Goal: Information Seeking & Learning: Learn about a topic

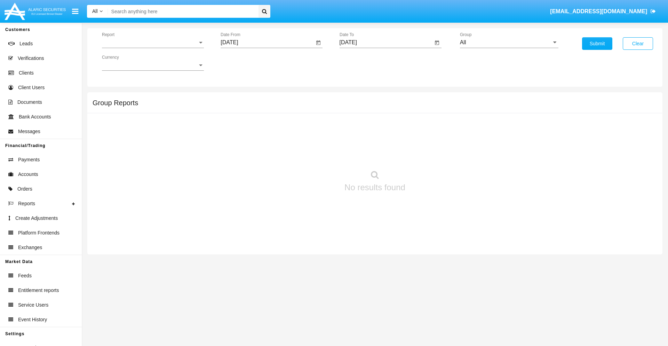
click at [153, 42] on span "Report" at bounding box center [150, 42] width 96 height 6
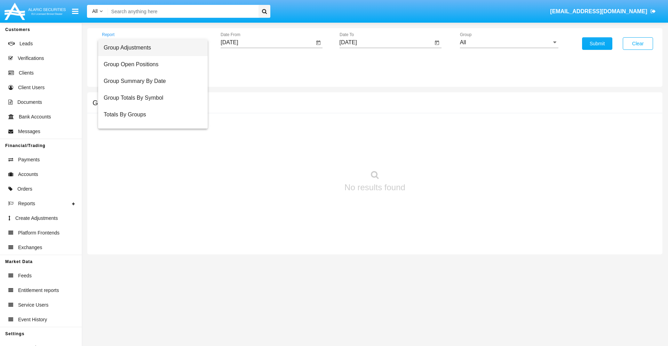
click at [150, 48] on span "Group Adjustments" at bounding box center [153, 47] width 99 height 17
click at [267, 42] on input "[DATE]" at bounding box center [268, 42] width 94 height 6
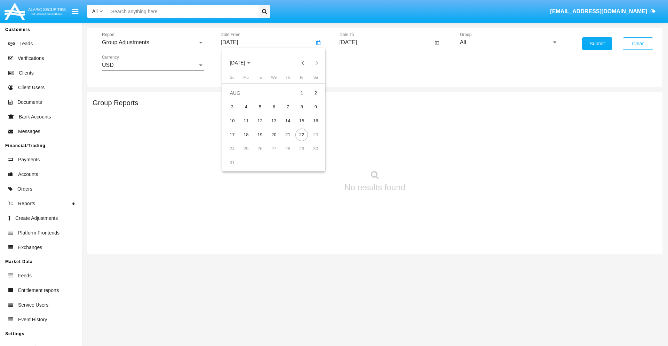
click at [244, 63] on span "[DATE]" at bounding box center [237, 63] width 15 height 6
click at [310, 154] on div "2025" at bounding box center [311, 154] width 22 height 13
click at [237, 112] on div "MAY" at bounding box center [238, 112] width 22 height 13
click at [288, 134] on div "22" at bounding box center [288, 134] width 13 height 13
type input "05/22/25"
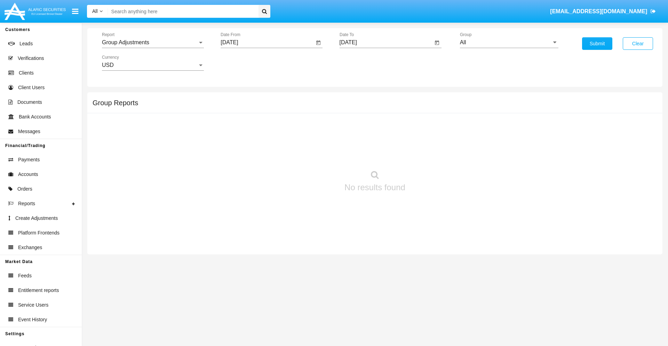
click at [386, 42] on input "[DATE]" at bounding box center [387, 42] width 94 height 6
click at [362, 63] on span "[DATE]" at bounding box center [356, 63] width 15 height 6
click at [429, 154] on div "2025" at bounding box center [429, 154] width 22 height 13
click at [429, 112] on div "AUG" at bounding box center [429, 112] width 22 height 13
click at [420, 134] on div "22" at bounding box center [421, 134] width 13 height 13
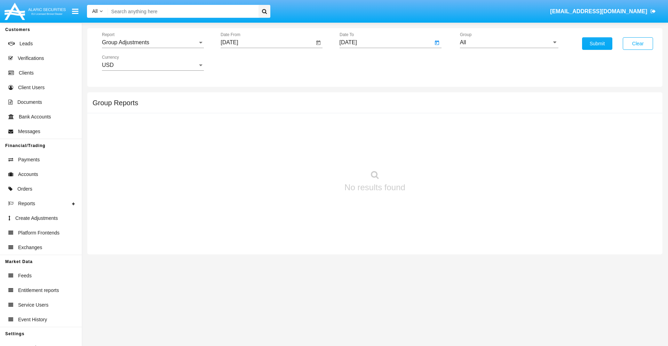
type input "08/22/25"
click at [509, 42] on input "All" at bounding box center [509, 42] width 99 height 6
click at [486, 287] on span "Company AQA" at bounding box center [485, 290] width 37 height 6
type input "Company AQA"
click at [597, 44] on button "Submit" at bounding box center [597, 43] width 30 height 13
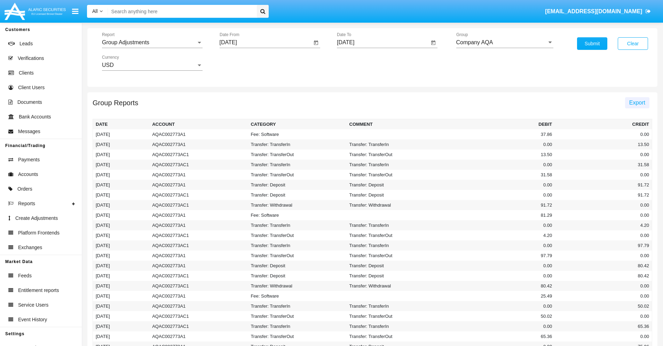
click at [637, 102] on span "Export" at bounding box center [637, 103] width 16 height 6
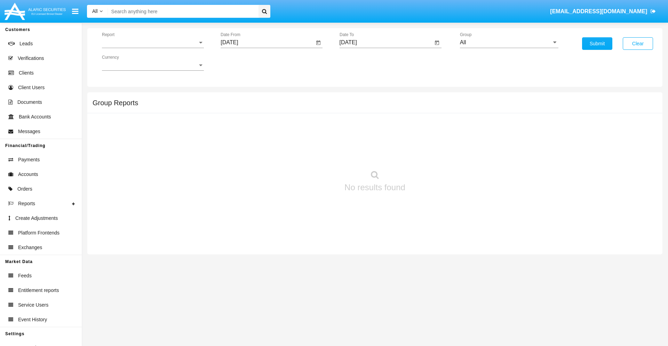
click at [153, 42] on span "Report" at bounding box center [150, 42] width 96 height 6
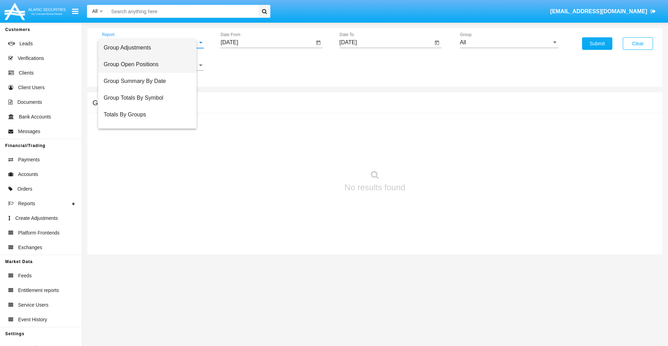
click at [150, 64] on span "Group Open Positions" at bounding box center [147, 64] width 87 height 17
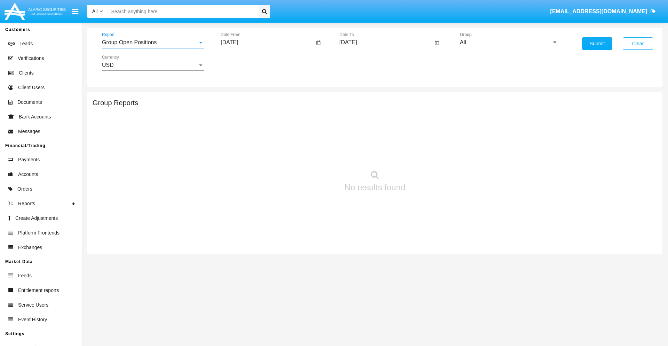
click at [267, 42] on input "[DATE]" at bounding box center [268, 42] width 94 height 6
click at [244, 63] on span "[DATE]" at bounding box center [237, 63] width 15 height 6
click at [310, 154] on div "2025" at bounding box center [311, 154] width 22 height 13
click at [286, 112] on div "[DATE]" at bounding box center [286, 112] width 22 height 13
click at [260, 148] on div "22" at bounding box center [260, 148] width 13 height 13
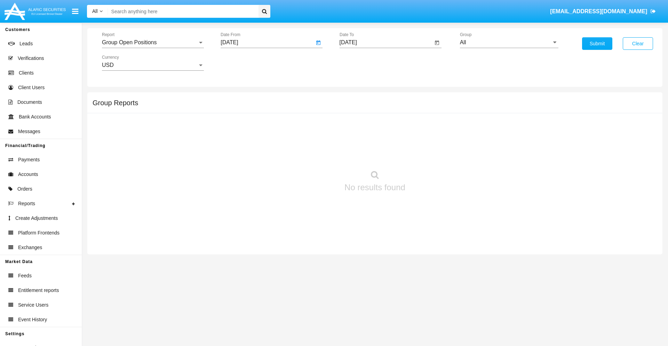
type input "[DATE]"
click at [386, 42] on input "[DATE]" at bounding box center [387, 42] width 94 height 6
click at [362, 63] on span "[DATE]" at bounding box center [356, 63] width 15 height 6
click at [429, 154] on div "2025" at bounding box center [429, 154] width 22 height 13
click at [429, 112] on div "AUG" at bounding box center [429, 112] width 22 height 13
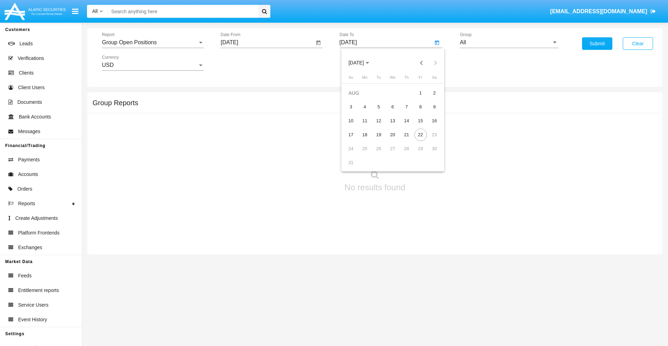
click at [420, 134] on div "22" at bounding box center [421, 134] width 13 height 13
type input "[DATE]"
click at [509, 42] on input "All" at bounding box center [509, 42] width 99 height 6
type input "Hammer Web Lite"
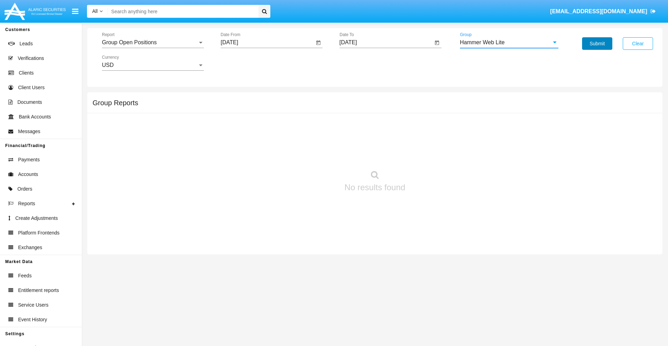
click at [597, 44] on button "Submit" at bounding box center [597, 43] width 30 height 13
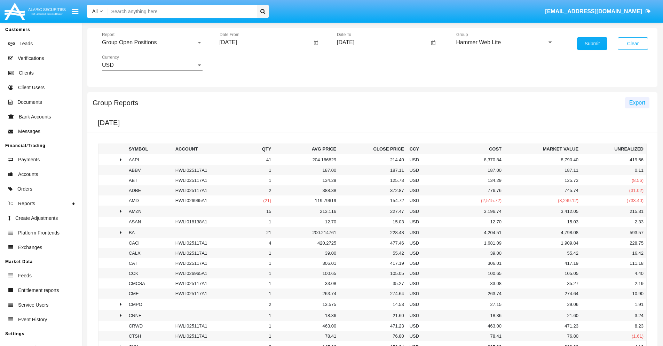
click at [637, 102] on span "Export" at bounding box center [637, 103] width 16 height 6
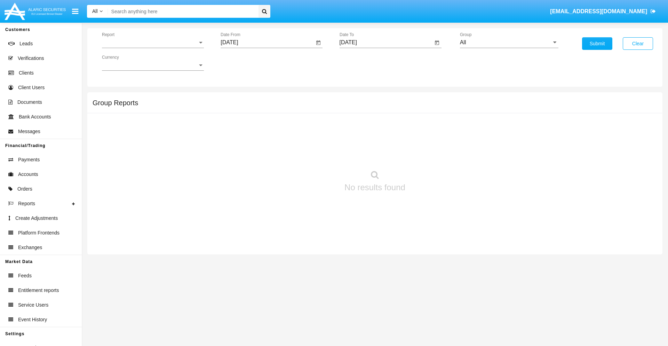
click at [153, 42] on span "Report" at bounding box center [150, 42] width 96 height 6
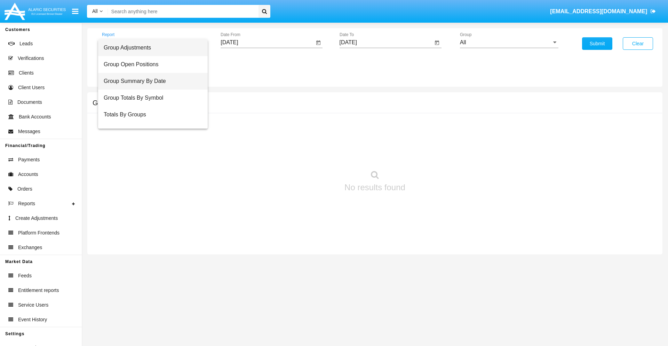
click at [150, 81] on span "Group Summary By Date" at bounding box center [153, 81] width 99 height 17
click at [267, 42] on input "[DATE]" at bounding box center [268, 42] width 94 height 6
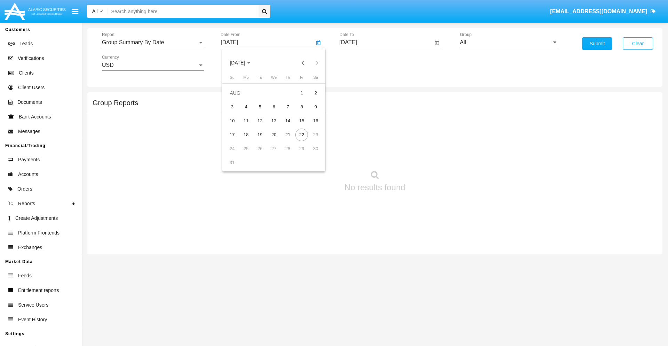
click at [244, 63] on span "[DATE]" at bounding box center [237, 63] width 15 height 6
click at [310, 154] on div "2025" at bounding box center [311, 154] width 22 height 13
click at [286, 112] on div "[DATE]" at bounding box center [286, 112] width 22 height 13
click at [260, 148] on div "22" at bounding box center [260, 148] width 13 height 13
type input "07/22/25"
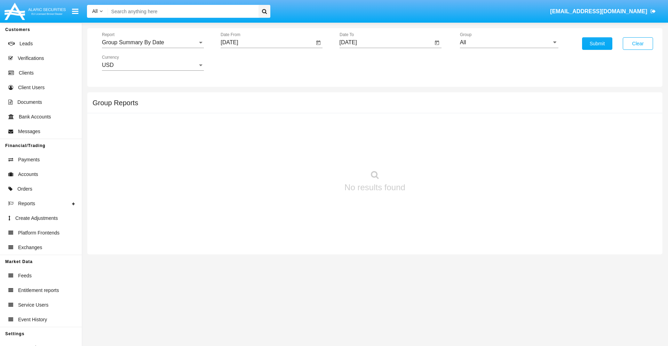
click at [386, 42] on input "[DATE]" at bounding box center [387, 42] width 94 height 6
click at [362, 63] on span "[DATE]" at bounding box center [356, 63] width 15 height 6
click at [429, 154] on div "2025" at bounding box center [429, 154] width 22 height 13
click at [429, 112] on div "AUG" at bounding box center [429, 112] width 22 height 13
click at [420, 134] on div "22" at bounding box center [421, 134] width 13 height 13
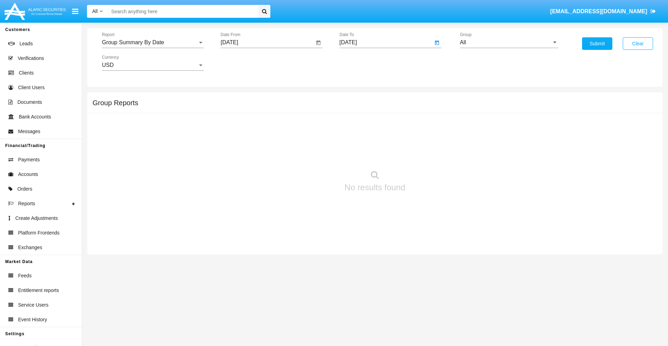
type input "[DATE]"
click at [509, 42] on input "All" at bounding box center [509, 42] width 99 height 6
type input "Hammer Web Lite"
click at [597, 44] on button "Submit" at bounding box center [597, 43] width 30 height 13
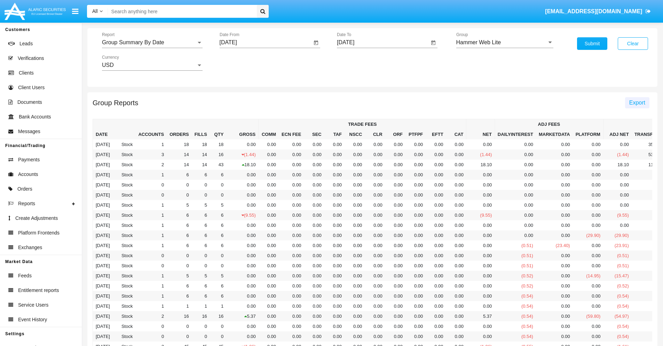
click at [637, 102] on span "Export" at bounding box center [637, 103] width 16 height 6
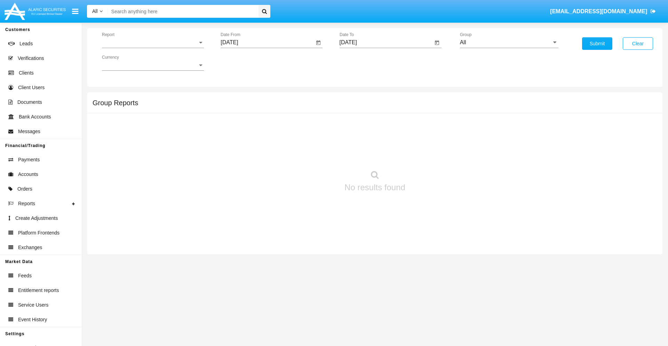
click at [153, 42] on span "Report" at bounding box center [150, 42] width 96 height 6
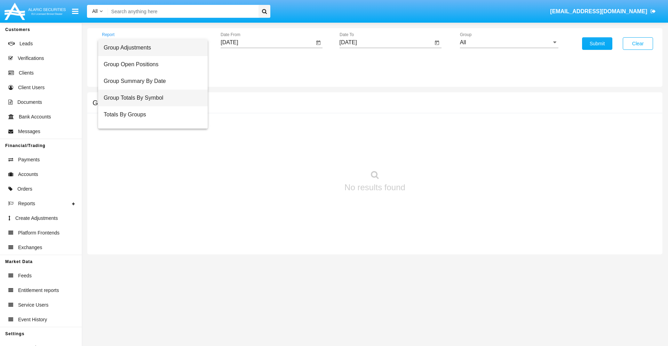
click at [150, 98] on span "Group Totals By Symbol" at bounding box center [153, 97] width 99 height 17
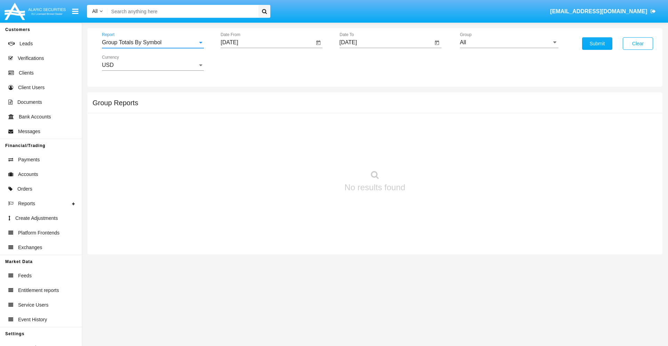
click at [267, 42] on input "[DATE]" at bounding box center [268, 42] width 94 height 6
click at [244, 63] on span "[DATE]" at bounding box center [237, 63] width 15 height 6
click at [310, 154] on div "2025" at bounding box center [311, 154] width 22 height 13
click at [286, 112] on div "[DATE]" at bounding box center [286, 112] width 22 height 13
click at [260, 148] on div "22" at bounding box center [260, 148] width 13 height 13
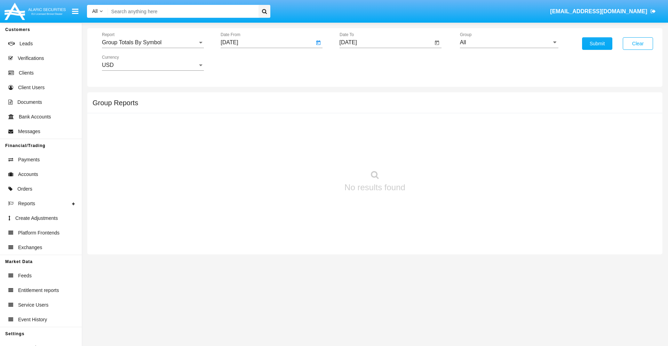
type input "[DATE]"
click at [386, 42] on input "[DATE]" at bounding box center [387, 42] width 94 height 6
click at [362, 63] on span "[DATE]" at bounding box center [356, 63] width 15 height 6
click at [429, 154] on div "2025" at bounding box center [429, 154] width 22 height 13
click at [429, 112] on div "AUG" at bounding box center [429, 112] width 22 height 13
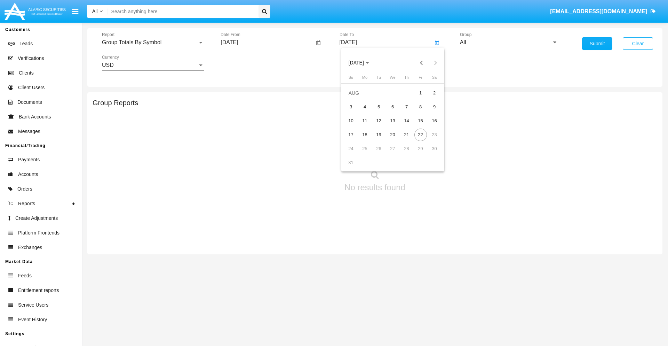
click at [420, 134] on div "22" at bounding box center [421, 134] width 13 height 13
type input "[DATE]"
click at [509, 42] on input "All" at bounding box center [509, 42] width 99 height 6
type input "Hammer Web Lite"
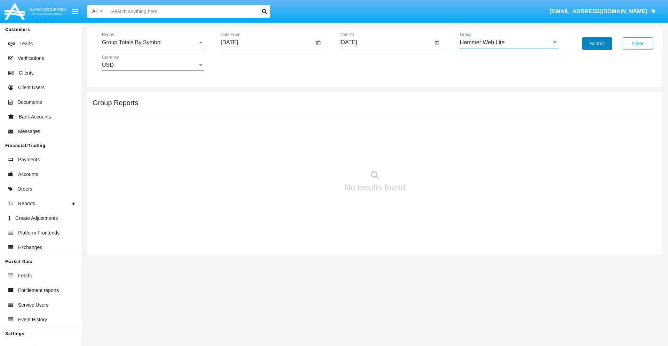
click at [597, 44] on button "Submit" at bounding box center [597, 43] width 30 height 13
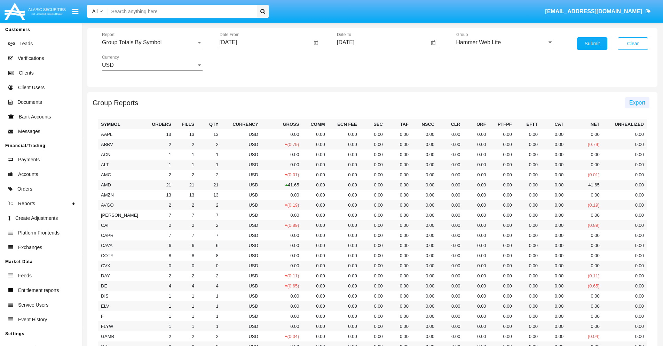
click at [637, 102] on span "Export" at bounding box center [637, 103] width 16 height 6
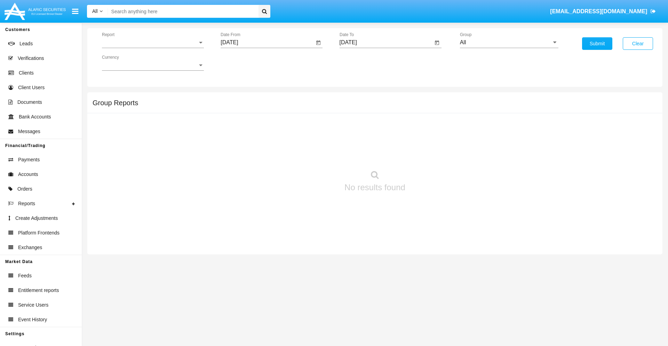
click at [153, 42] on span "Report" at bounding box center [150, 42] width 96 height 6
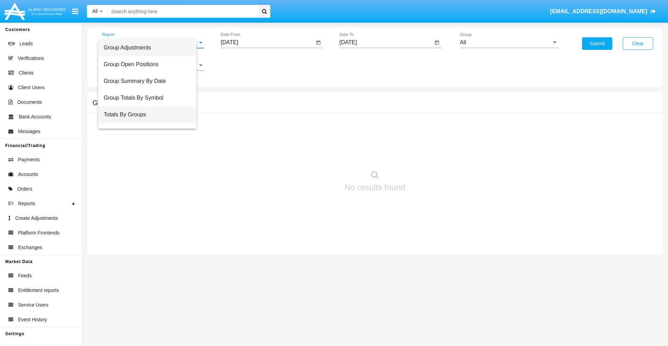
click at [150, 115] on span "Totals By Groups" at bounding box center [147, 114] width 87 height 17
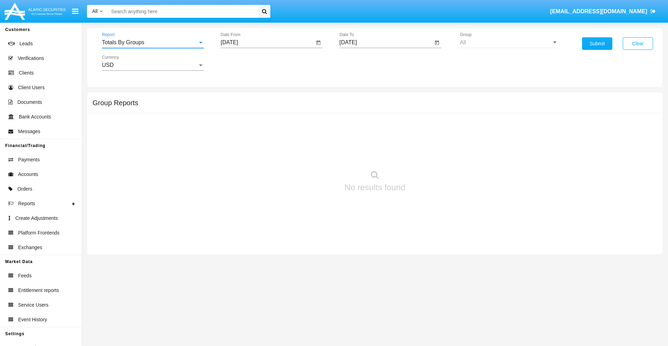
click at [267, 42] on input "[DATE]" at bounding box center [268, 42] width 94 height 6
click at [244, 63] on span "[DATE]" at bounding box center [237, 63] width 15 height 6
click at [310, 154] on div "2025" at bounding box center [311, 154] width 22 height 13
click at [310, 112] on div "AUG" at bounding box center [311, 112] width 22 height 13
click at [288, 107] on div "7" at bounding box center [288, 107] width 13 height 13
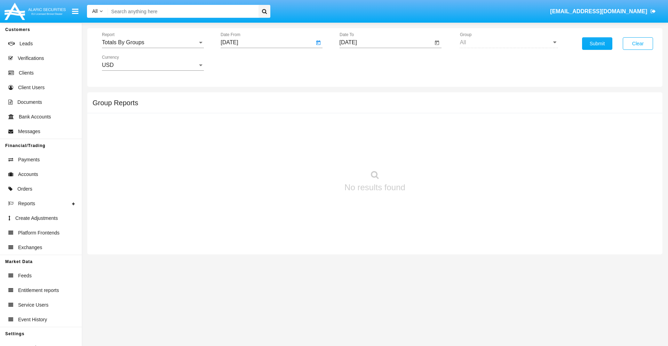
type input "[DATE]"
click at [386, 42] on input "[DATE]" at bounding box center [387, 42] width 94 height 6
click at [362, 63] on span "[DATE]" at bounding box center [356, 63] width 15 height 6
click at [429, 154] on div "2025" at bounding box center [429, 154] width 22 height 13
click at [429, 112] on div "AUG" at bounding box center [429, 112] width 22 height 13
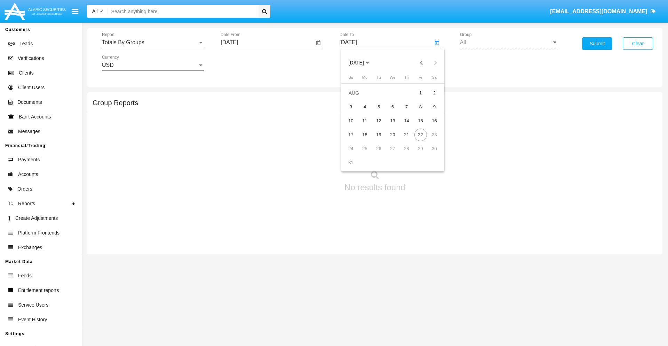
click at [420, 134] on div "22" at bounding box center [421, 134] width 13 height 13
type input "[DATE]"
click at [597, 44] on button "Submit" at bounding box center [597, 43] width 30 height 13
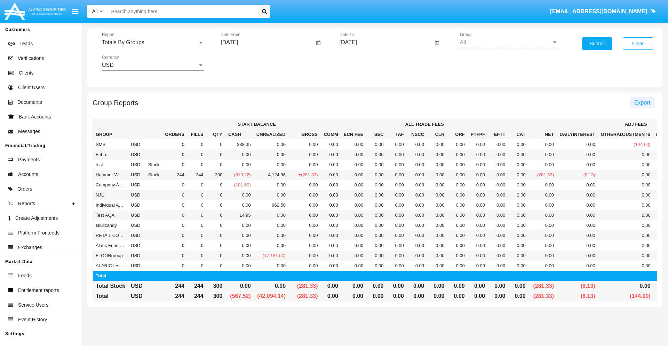
click at [642, 102] on span "Export" at bounding box center [643, 103] width 16 height 6
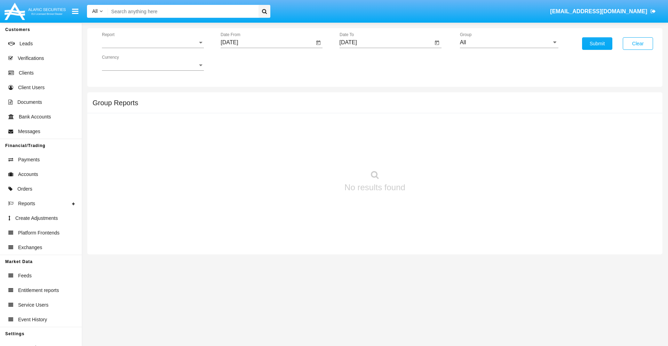
click at [153, 42] on span "Report" at bounding box center [150, 42] width 96 height 6
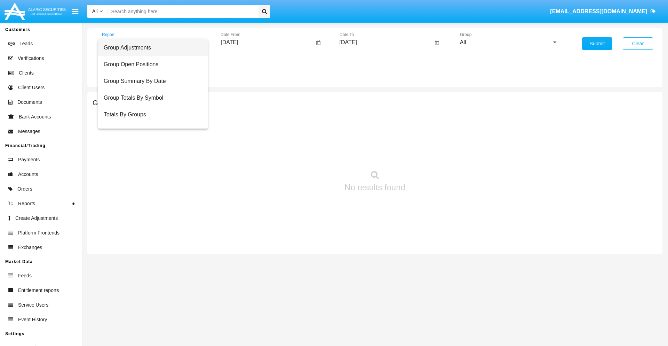
scroll to position [11, 0]
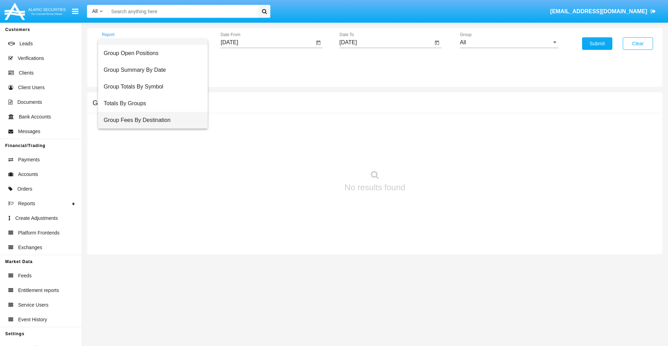
click at [150, 120] on span "Group Fees By Destination" at bounding box center [153, 120] width 99 height 17
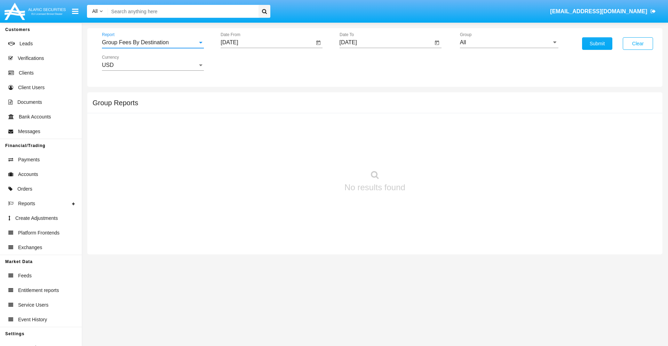
click at [267, 42] on input "[DATE]" at bounding box center [268, 42] width 94 height 6
click at [244, 63] on span "[DATE]" at bounding box center [237, 63] width 15 height 6
click at [310, 154] on div "2025" at bounding box center [311, 154] width 22 height 13
click at [262, 112] on div "JUN" at bounding box center [262, 112] width 22 height 13
click at [232, 148] on div "22" at bounding box center [232, 148] width 13 height 13
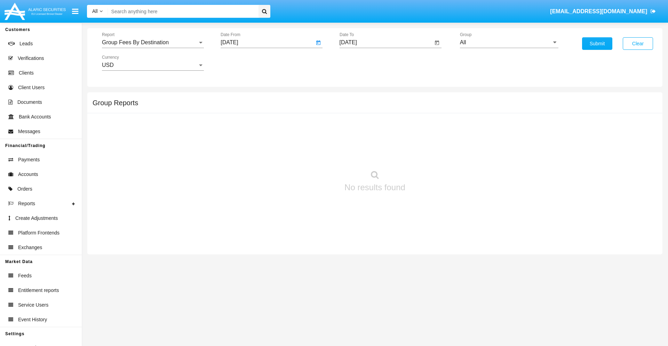
type input "06/22/25"
click at [386, 42] on input "[DATE]" at bounding box center [387, 42] width 94 height 6
click at [362, 63] on span "[DATE]" at bounding box center [356, 63] width 15 height 6
click at [429, 154] on div "2025" at bounding box center [429, 154] width 22 height 13
click at [429, 112] on div "AUG" at bounding box center [429, 112] width 22 height 13
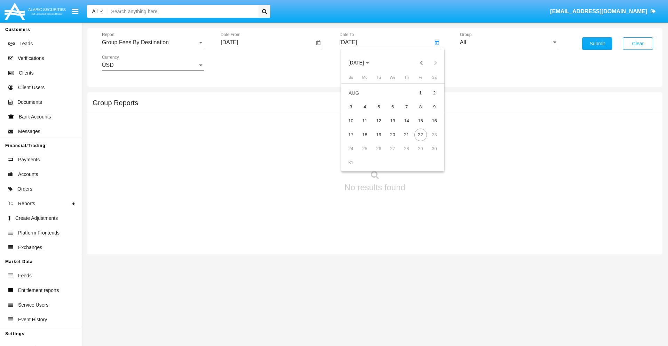
click at [420, 134] on div "22" at bounding box center [421, 134] width 13 height 13
type input "08/22/25"
click at [509, 42] on input "All" at bounding box center [509, 42] width 99 height 6
type input "Hammer Web Lite"
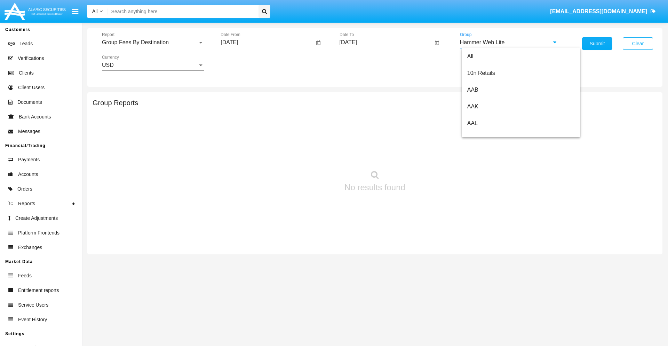
scroll to position [0, 0]
click at [597, 44] on button "Submit" at bounding box center [597, 43] width 30 height 13
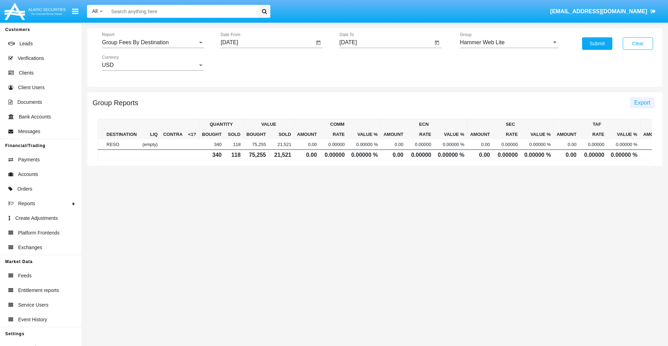
click at [642, 102] on span "Export" at bounding box center [643, 103] width 16 height 6
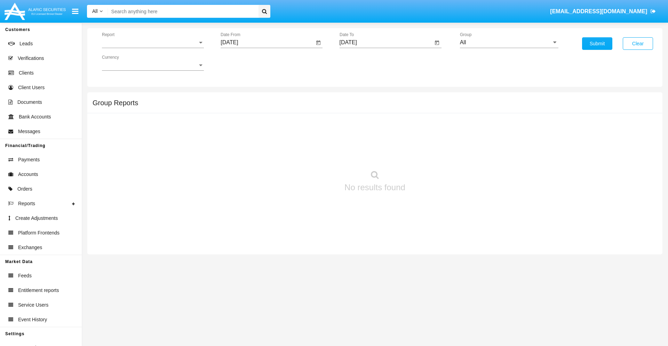
click at [153, 42] on span "Report" at bounding box center [150, 42] width 96 height 6
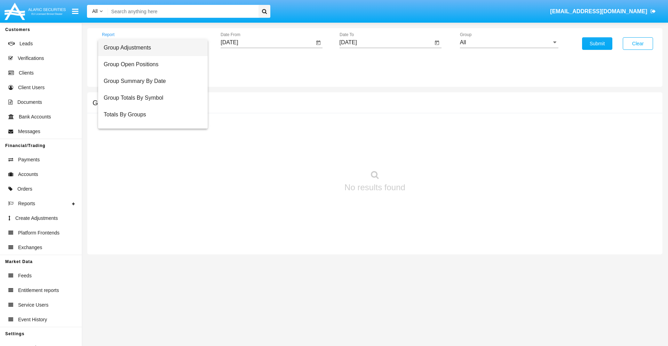
scroll to position [28, 0]
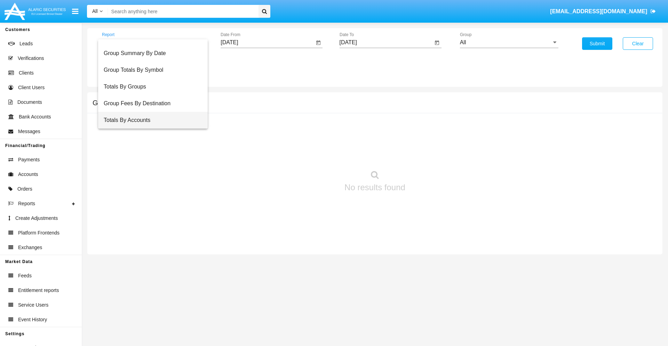
click at [150, 120] on span "Totals By Accounts" at bounding box center [153, 120] width 99 height 17
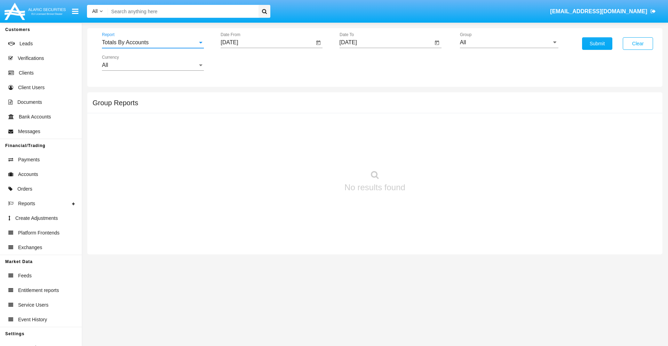
click at [267, 42] on input "[DATE]" at bounding box center [268, 42] width 94 height 6
click at [244, 63] on span "[DATE]" at bounding box center [237, 63] width 15 height 6
click at [310, 154] on div "2025" at bounding box center [311, 154] width 22 height 13
click at [310, 112] on div "AUG" at bounding box center [311, 112] width 22 height 13
click at [288, 107] on div "7" at bounding box center [288, 107] width 13 height 13
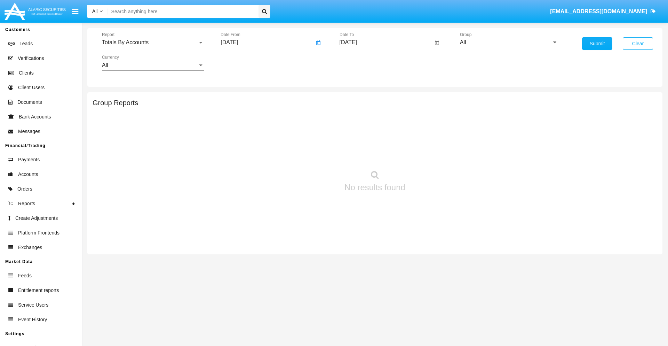
type input "08/07/25"
click at [386, 42] on input "[DATE]" at bounding box center [387, 42] width 94 height 6
click at [362, 63] on span "[DATE]" at bounding box center [356, 63] width 15 height 6
click at [429, 154] on div "2025" at bounding box center [429, 154] width 22 height 13
click at [429, 112] on div "AUG" at bounding box center [429, 112] width 22 height 13
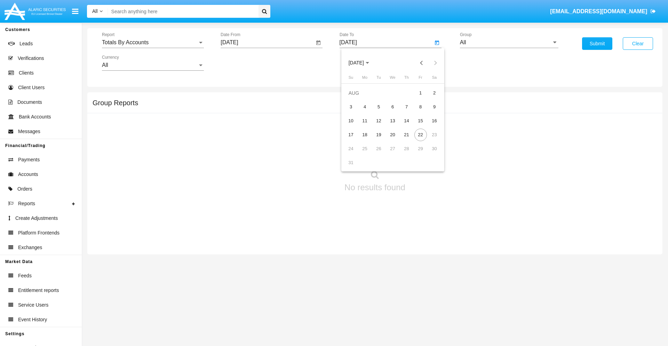
click at [420, 134] on div "22" at bounding box center [421, 134] width 13 height 13
type input "08/22/25"
click at [509, 42] on input "All" at bounding box center [509, 42] width 99 height 6
type input "Hammer Web Lite"
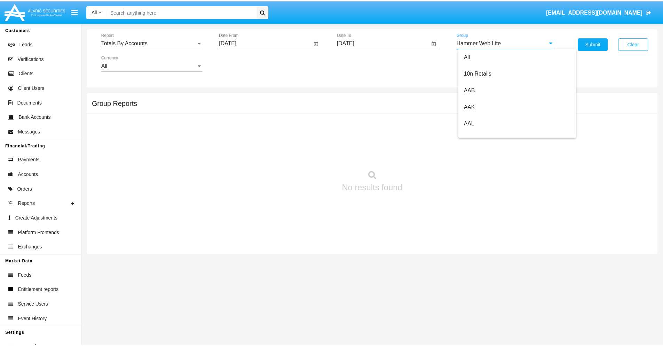
scroll to position [0, 0]
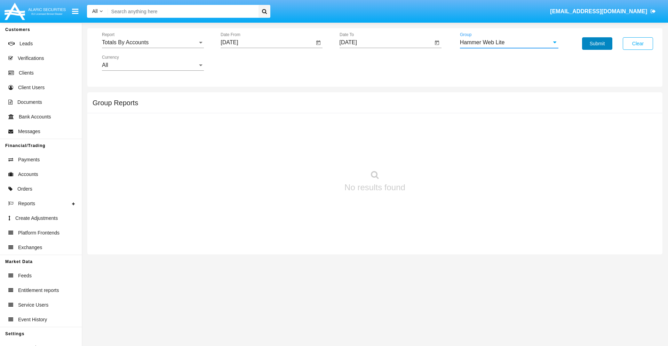
click at [597, 44] on button "Submit" at bounding box center [597, 43] width 30 height 13
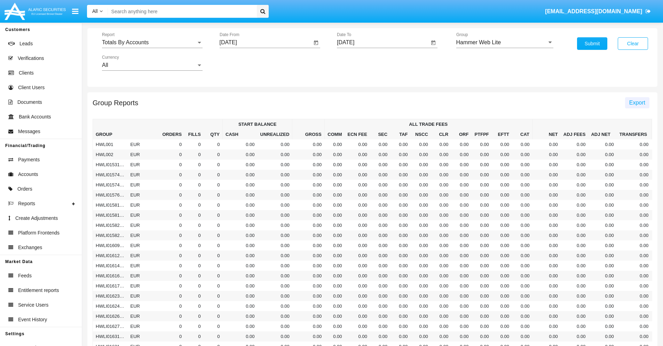
click at [637, 102] on span "Export" at bounding box center [637, 103] width 16 height 6
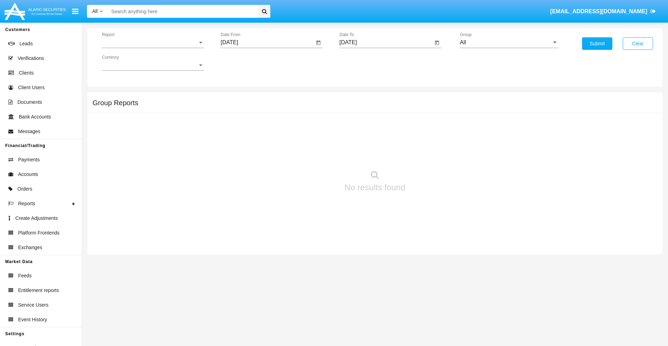
click at [153, 42] on span "Report" at bounding box center [150, 42] width 96 height 6
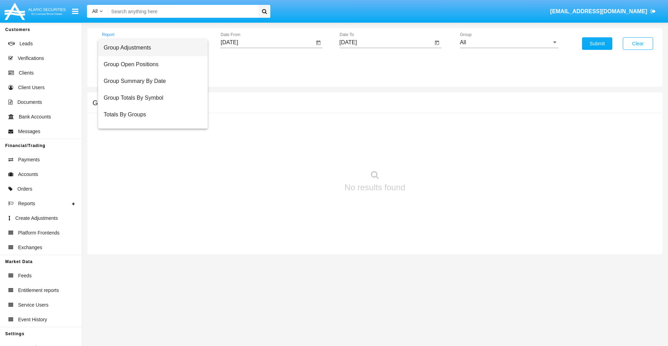
click at [150, 48] on span "Group Adjustments" at bounding box center [153, 47] width 99 height 17
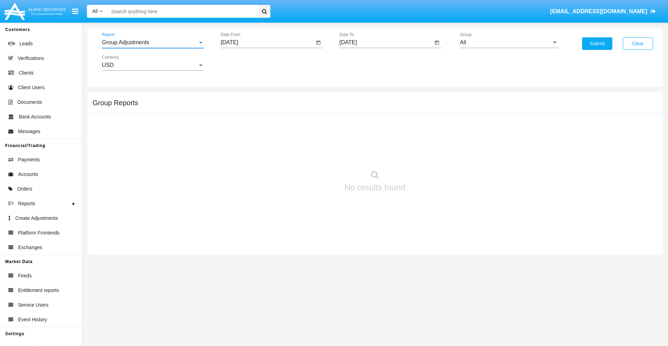
click at [267, 42] on input "[DATE]" at bounding box center [268, 42] width 94 height 6
click at [244, 63] on span "[DATE]" at bounding box center [237, 63] width 15 height 6
click at [262, 140] on div "2019" at bounding box center [262, 140] width 22 height 13
click at [237, 98] on div "JAN" at bounding box center [238, 98] width 22 height 13
click at [260, 107] on div "1" at bounding box center [260, 107] width 13 height 13
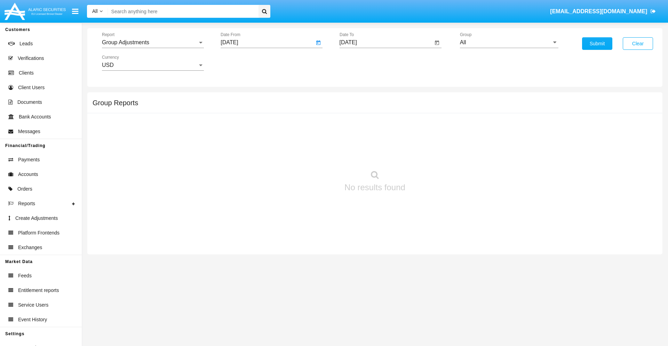
type input "[DATE]"
click at [386, 42] on input "[DATE]" at bounding box center [387, 42] width 94 height 6
click at [362, 63] on span "[DATE]" at bounding box center [356, 63] width 15 height 6
click at [380, 140] on div "2019" at bounding box center [381, 140] width 22 height 13
click at [356, 98] on div "JAN" at bounding box center [356, 98] width 22 height 13
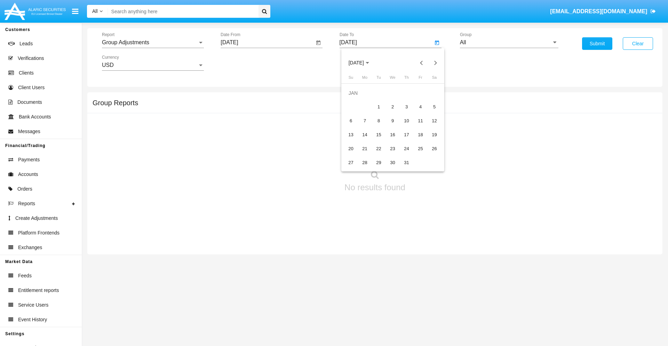
click at [379, 107] on div "1" at bounding box center [379, 107] width 13 height 13
type input "[DATE]"
click at [509, 42] on input "All" at bounding box center [509, 42] width 99 height 6
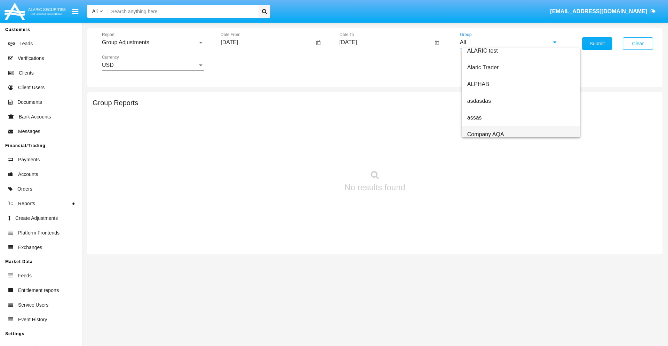
click at [486, 134] on span "Company AQA" at bounding box center [485, 134] width 37 height 6
type input "Company AQA"
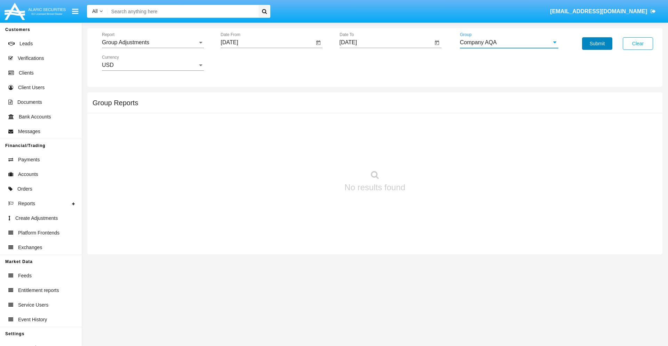
click at [597, 44] on button "Submit" at bounding box center [597, 43] width 30 height 13
click at [153, 42] on span "Report" at bounding box center [150, 42] width 96 height 6
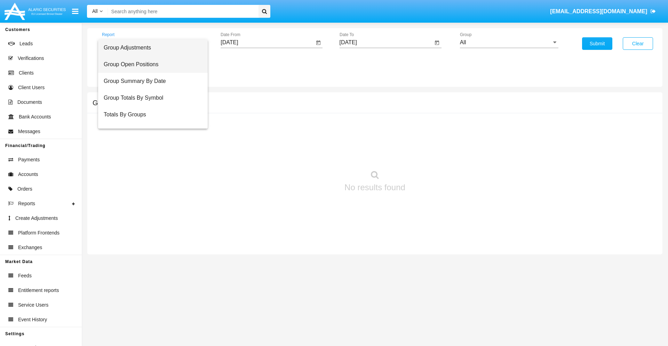
click at [150, 64] on span "Group Open Positions" at bounding box center [153, 64] width 99 height 17
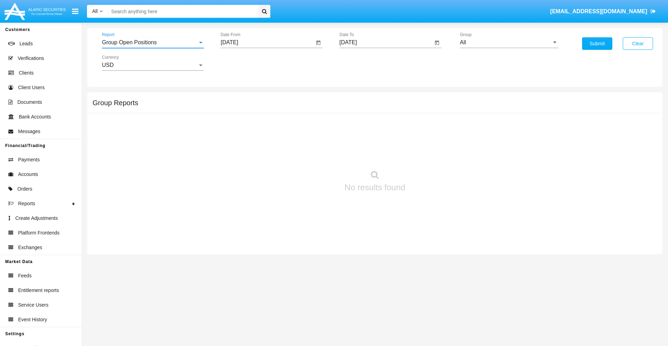
click at [267, 42] on input "[DATE]" at bounding box center [268, 42] width 94 height 6
click at [244, 63] on span "[DATE]" at bounding box center [237, 63] width 15 height 6
click at [262, 140] on div "2019" at bounding box center [262, 140] width 22 height 13
click at [237, 98] on div "JAN" at bounding box center [238, 98] width 22 height 13
click at [260, 107] on div "1" at bounding box center [260, 107] width 13 height 13
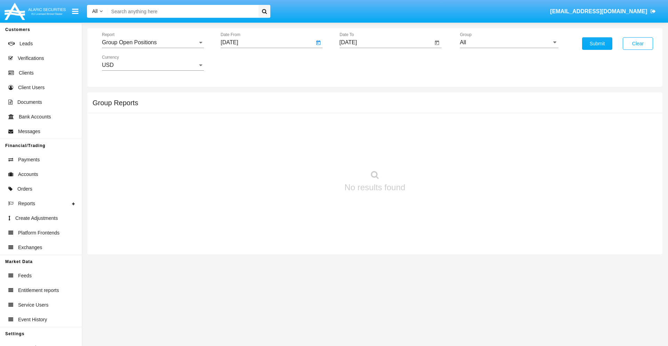
type input "[DATE]"
click at [386, 42] on input "[DATE]" at bounding box center [387, 42] width 94 height 6
click at [362, 63] on span "[DATE]" at bounding box center [356, 63] width 15 height 6
click at [380, 140] on div "2019" at bounding box center [381, 140] width 22 height 13
click at [356, 98] on div "JAN" at bounding box center [356, 98] width 22 height 13
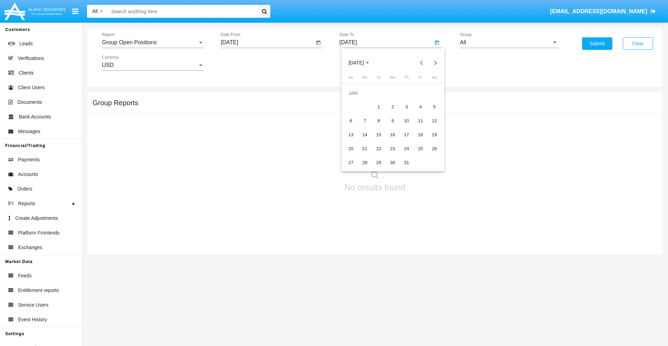
click at [379, 107] on div "1" at bounding box center [379, 107] width 13 height 13
type input "[DATE]"
click at [509, 42] on input "All" at bounding box center [509, 42] width 99 height 6
click at [486, 287] on span "Company AQA" at bounding box center [485, 290] width 37 height 6
type input "Company AQA"
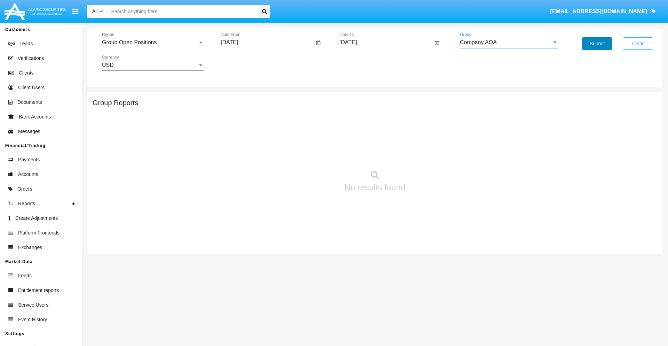
click at [597, 44] on button "Submit" at bounding box center [597, 43] width 30 height 13
click at [153, 42] on span "Report" at bounding box center [150, 42] width 96 height 6
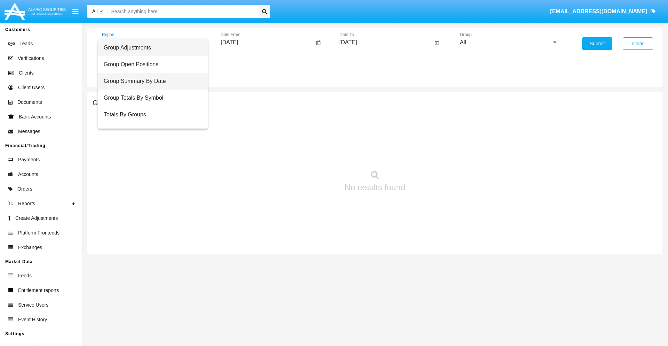
click at [150, 81] on span "Group Summary By Date" at bounding box center [153, 81] width 99 height 17
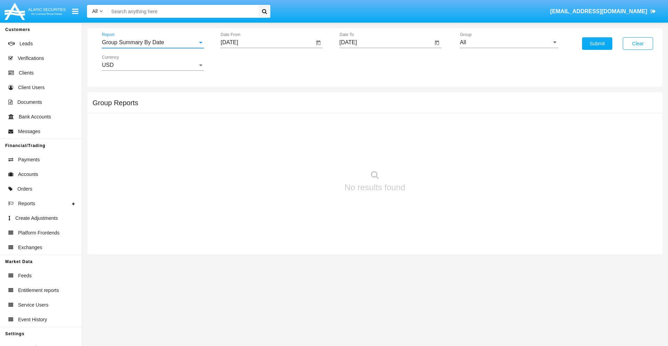
click at [267, 42] on input "[DATE]" at bounding box center [268, 42] width 94 height 6
click at [244, 63] on span "[DATE]" at bounding box center [237, 63] width 15 height 6
click at [262, 140] on div "2019" at bounding box center [262, 140] width 22 height 13
click at [237, 98] on div "JAN" at bounding box center [238, 98] width 22 height 13
click at [260, 107] on div "1" at bounding box center [260, 107] width 13 height 13
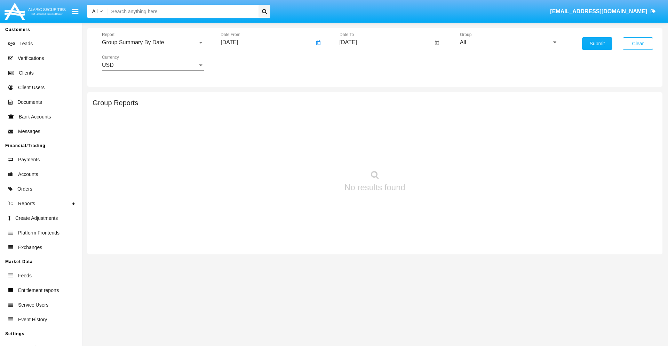
type input "[DATE]"
click at [386, 42] on input "[DATE]" at bounding box center [387, 42] width 94 height 6
click at [362, 63] on span "[DATE]" at bounding box center [356, 63] width 15 height 6
click at [380, 140] on div "2019" at bounding box center [381, 140] width 22 height 13
click at [356, 98] on div "JAN" at bounding box center [356, 98] width 22 height 13
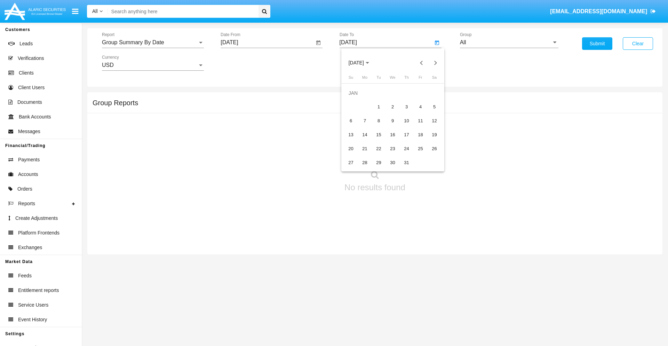
click at [379, 107] on div "1" at bounding box center [379, 107] width 13 height 13
type input "01/01/19"
click at [509, 42] on input "All" at bounding box center [509, 42] width 99 height 6
click at [486, 287] on span "Company AQA" at bounding box center [485, 290] width 37 height 6
type input "Company AQA"
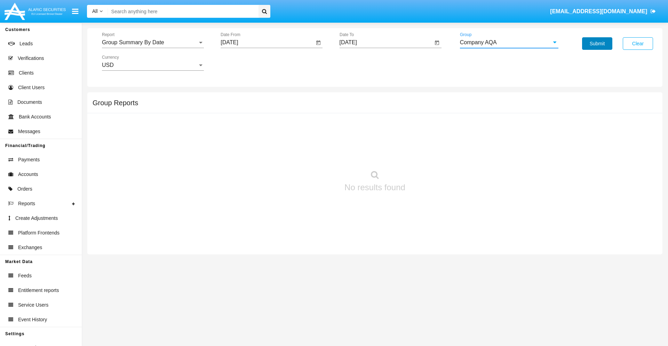
click at [597, 44] on button "Submit" at bounding box center [597, 43] width 30 height 13
click at [153, 42] on span "Report" at bounding box center [150, 42] width 96 height 6
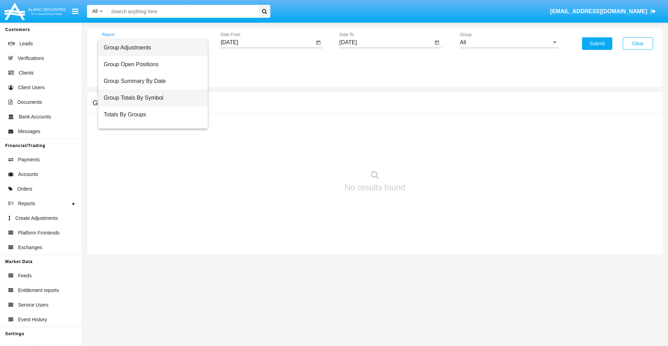
click at [150, 98] on span "Group Totals By Symbol" at bounding box center [153, 97] width 99 height 17
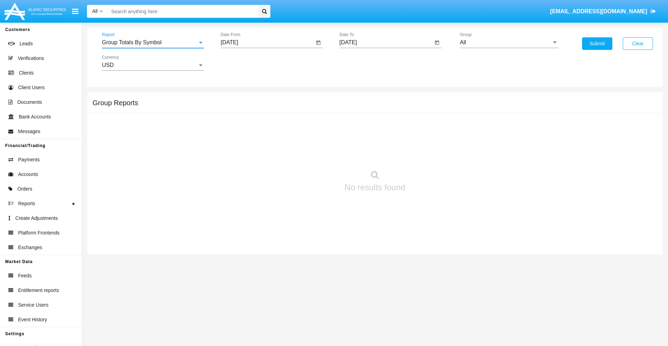
click at [267, 42] on input "[DATE]" at bounding box center [268, 42] width 94 height 6
click at [244, 63] on span "[DATE]" at bounding box center [237, 63] width 15 height 6
click at [262, 140] on div "2019" at bounding box center [262, 140] width 22 height 13
click at [237, 98] on div "JAN" at bounding box center [238, 98] width 22 height 13
click at [260, 107] on div "1" at bounding box center [260, 107] width 13 height 13
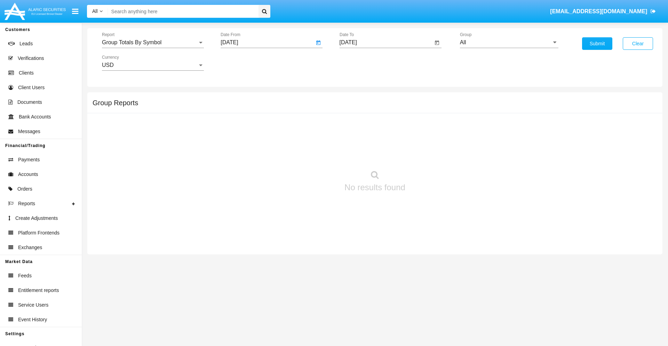
type input "01/01/19"
click at [386, 42] on input "[DATE]" at bounding box center [387, 42] width 94 height 6
click at [362, 63] on span "[DATE]" at bounding box center [356, 63] width 15 height 6
click at [380, 140] on div "2019" at bounding box center [381, 140] width 22 height 13
click at [356, 98] on div "JAN" at bounding box center [356, 98] width 22 height 13
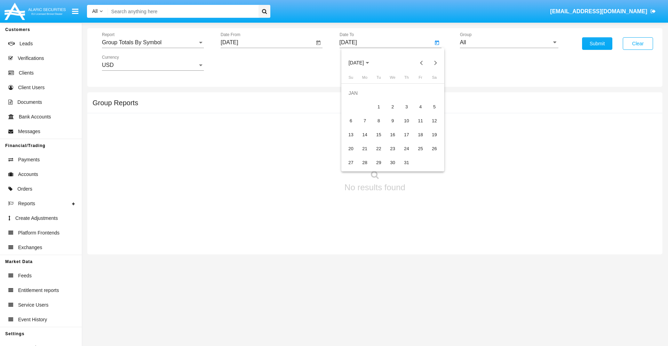
click at [379, 107] on div "1" at bounding box center [379, 107] width 13 height 13
type input "01/01/19"
click at [509, 42] on input "All" at bounding box center [509, 42] width 99 height 6
click at [486, 287] on span "Company AQA" at bounding box center [485, 290] width 37 height 6
type input "Company AQA"
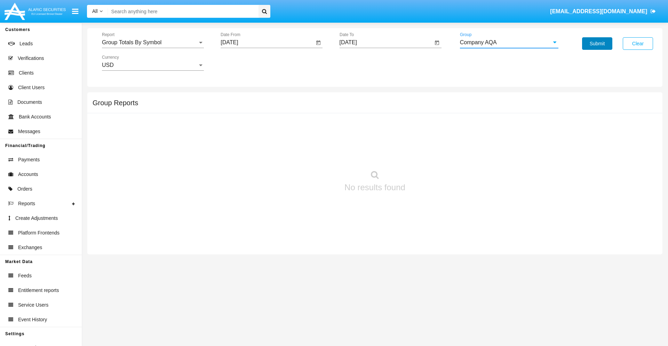
click at [597, 44] on button "Submit" at bounding box center [597, 43] width 30 height 13
click at [153, 42] on span "Report" at bounding box center [150, 42] width 96 height 6
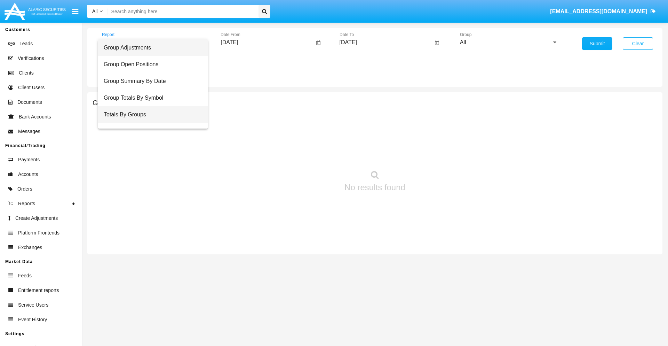
click at [150, 115] on span "Totals By Groups" at bounding box center [153, 114] width 99 height 17
click at [267, 42] on input "[DATE]" at bounding box center [268, 42] width 94 height 6
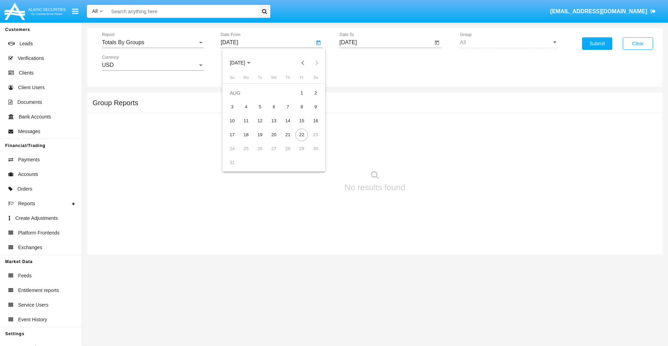
click at [244, 63] on span "[DATE]" at bounding box center [237, 63] width 15 height 6
click at [262, 140] on div "2019" at bounding box center [262, 140] width 22 height 13
click at [237, 98] on div "JAN" at bounding box center [238, 98] width 22 height 13
click at [260, 107] on div "1" at bounding box center [260, 107] width 13 height 13
type input "[DATE]"
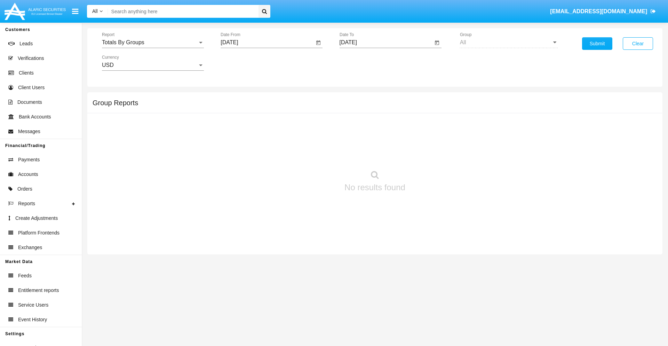
click at [386, 42] on input "[DATE]" at bounding box center [387, 42] width 94 height 6
click at [362, 63] on span "[DATE]" at bounding box center [356, 63] width 15 height 6
click at [380, 140] on div "2019" at bounding box center [381, 140] width 22 height 13
click at [356, 98] on div "JAN" at bounding box center [356, 98] width 22 height 13
click at [379, 107] on div "1" at bounding box center [379, 107] width 13 height 13
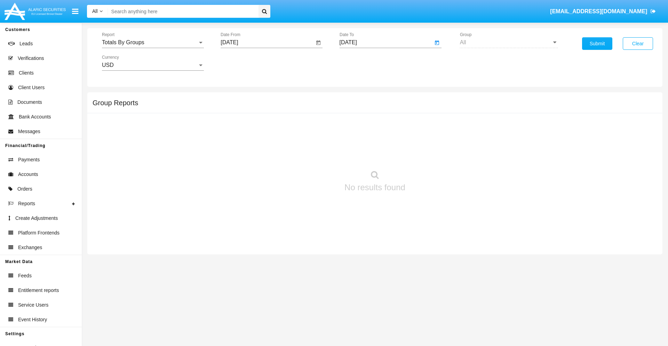
type input "[DATE]"
click at [597, 44] on button "Submit" at bounding box center [597, 43] width 30 height 13
click at [153, 42] on span "Report" at bounding box center [150, 42] width 96 height 6
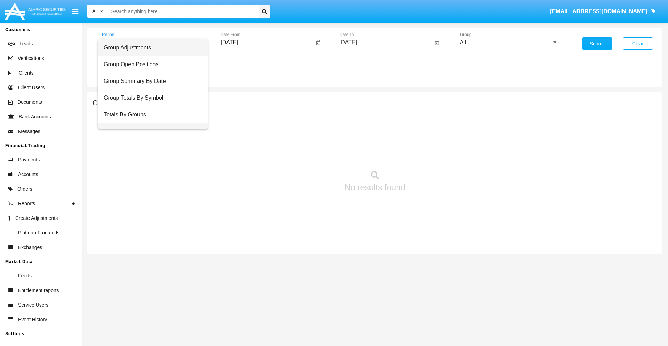
click at [150, 123] on span "Group Fees By Destination" at bounding box center [153, 131] width 99 height 17
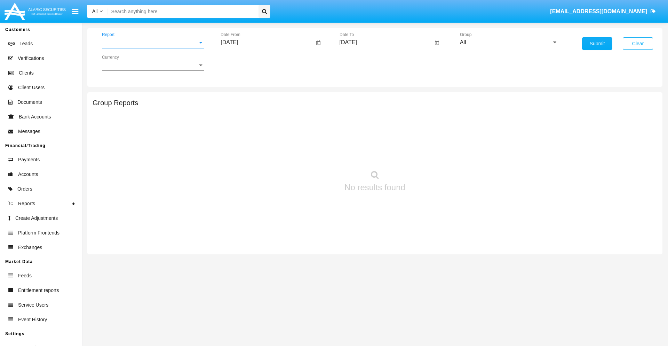
scroll to position [11, 0]
click at [267, 42] on input "[DATE]" at bounding box center [268, 42] width 94 height 6
click at [244, 63] on span "[DATE]" at bounding box center [237, 63] width 15 height 6
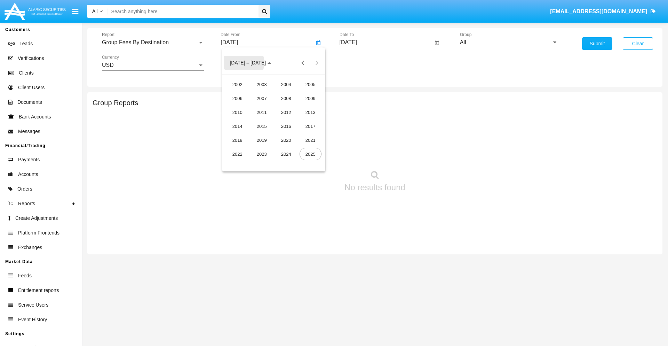
click at [262, 140] on div "2019" at bounding box center [262, 140] width 22 height 13
click at [237, 98] on div "JAN" at bounding box center [238, 98] width 22 height 13
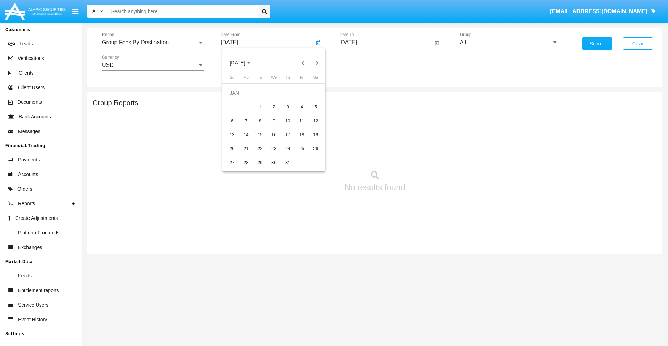
click at [260, 107] on div "1" at bounding box center [260, 107] width 13 height 13
type input "[DATE]"
click at [386, 42] on input "[DATE]" at bounding box center [387, 42] width 94 height 6
click at [362, 63] on span "[DATE]" at bounding box center [356, 63] width 15 height 6
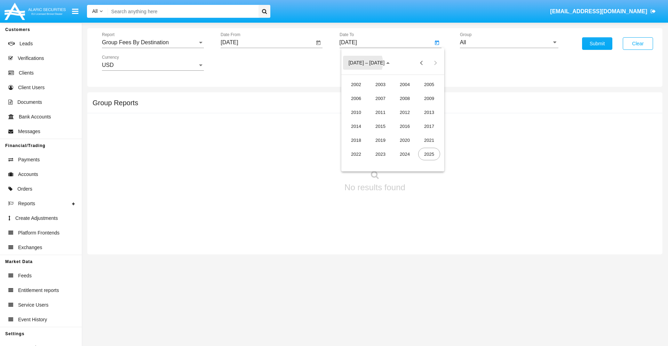
click at [380, 140] on div "2019" at bounding box center [381, 140] width 22 height 13
click at [356, 98] on div "JAN" at bounding box center [356, 98] width 22 height 13
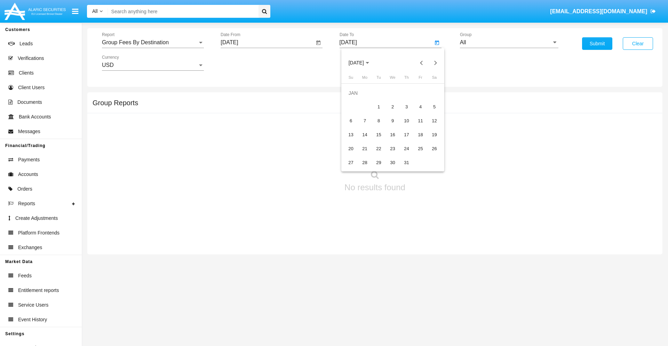
click at [379, 107] on div "1" at bounding box center [379, 107] width 13 height 13
type input "[DATE]"
click at [509, 42] on input "All" at bounding box center [509, 42] width 99 height 6
click at [486, 287] on span "Company AQA" at bounding box center [485, 290] width 37 height 6
type input "Company AQA"
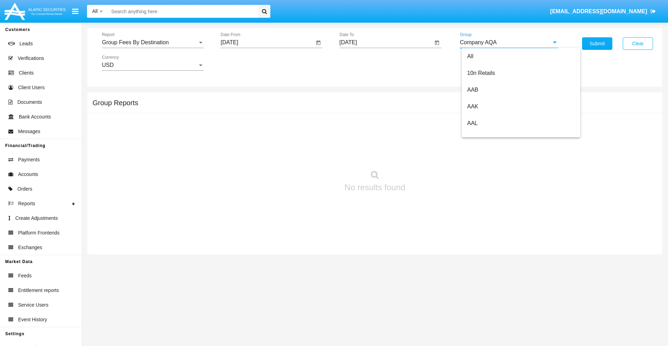
scroll to position [0, 0]
click at [597, 44] on button "Submit" at bounding box center [597, 43] width 30 height 13
click at [153, 42] on span "Report" at bounding box center [150, 42] width 96 height 6
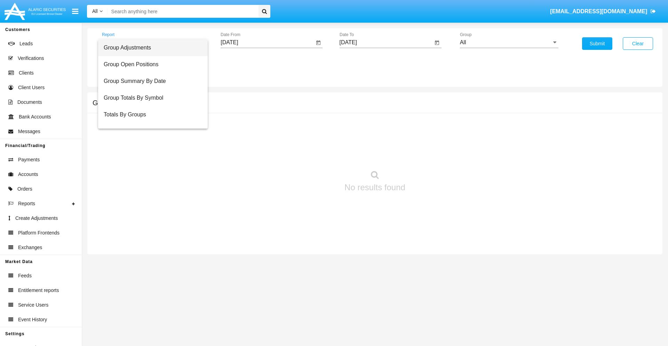
scroll to position [28, 0]
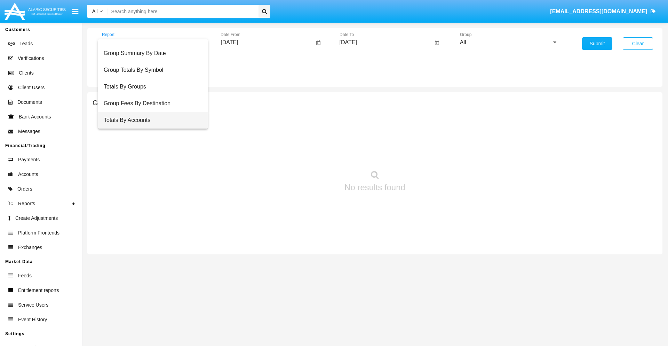
click at [150, 120] on span "Totals By Accounts" at bounding box center [153, 120] width 99 height 17
click at [267, 42] on input "[DATE]" at bounding box center [268, 42] width 94 height 6
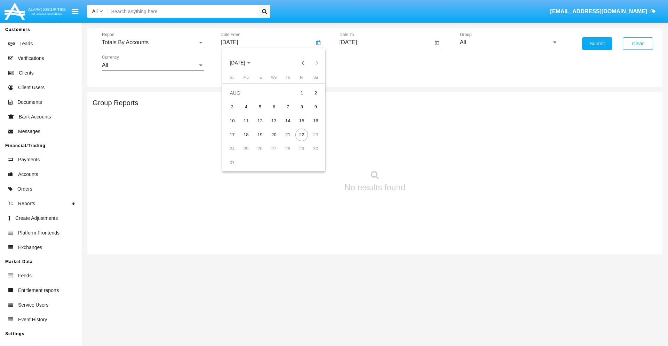
click at [244, 63] on span "[DATE]" at bounding box center [237, 63] width 15 height 6
click at [262, 140] on div "2019" at bounding box center [262, 140] width 22 height 13
click at [237, 98] on div "JAN" at bounding box center [238, 98] width 22 height 13
click at [260, 107] on div "1" at bounding box center [260, 107] width 13 height 13
type input "01/01/19"
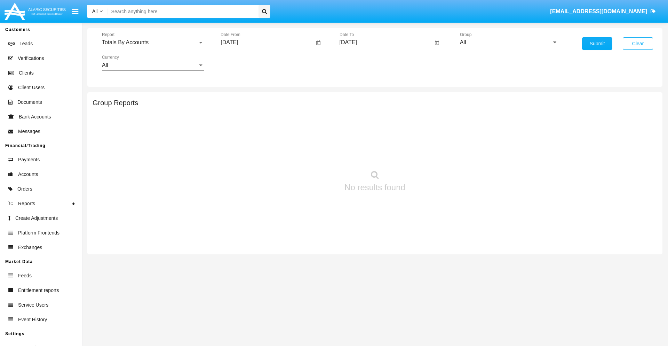
click at [386, 42] on input "[DATE]" at bounding box center [387, 42] width 94 height 6
click at [362, 63] on span "[DATE]" at bounding box center [356, 63] width 15 height 6
click at [380, 140] on div "2019" at bounding box center [381, 140] width 22 height 13
click at [356, 98] on div "JAN" at bounding box center [356, 98] width 22 height 13
click at [379, 107] on div "1" at bounding box center [379, 107] width 13 height 13
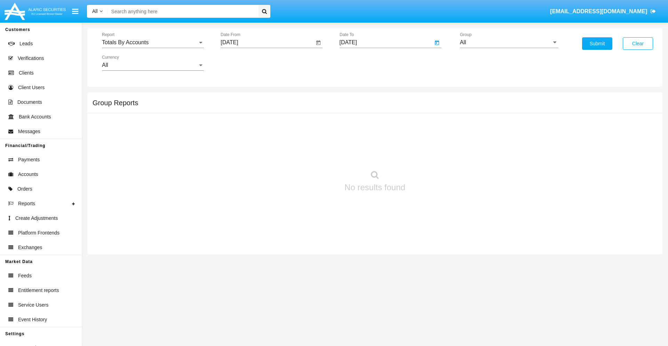
type input "01/01/19"
click at [509, 42] on input "All" at bounding box center [509, 42] width 99 height 6
click at [486, 287] on span "Company AQA" at bounding box center [485, 290] width 37 height 6
type input "Company AQA"
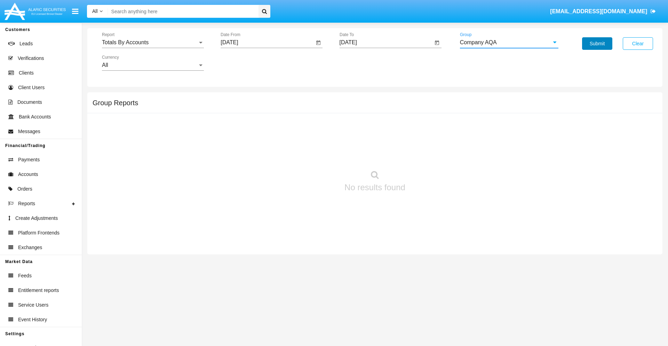
click at [597, 44] on button "Submit" at bounding box center [597, 43] width 30 height 13
click at [153, 42] on span "Report" at bounding box center [150, 42] width 96 height 6
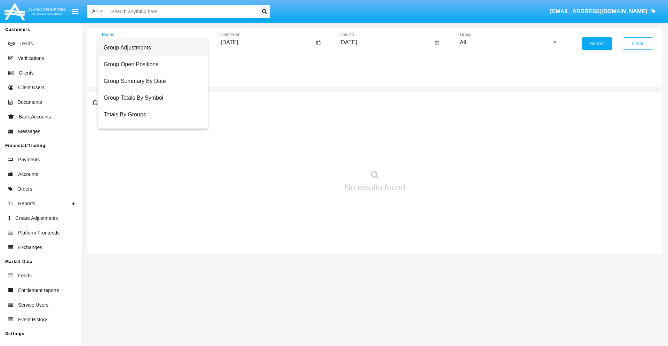
click at [150, 48] on span "Group Adjustments" at bounding box center [153, 47] width 99 height 17
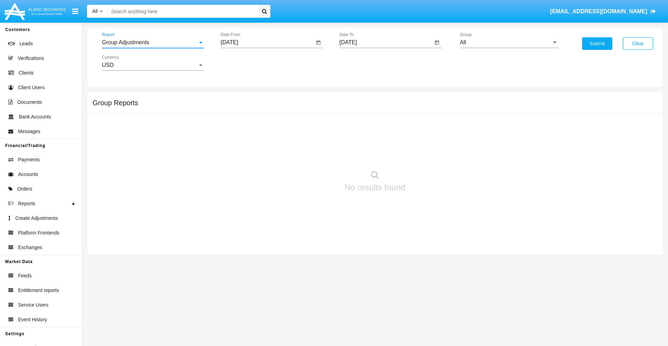
click at [267, 42] on input "[DATE]" at bounding box center [268, 42] width 94 height 6
click at [244, 63] on span "[DATE]" at bounding box center [237, 63] width 15 height 6
click at [310, 154] on div "2025" at bounding box center [311, 154] width 22 height 13
click at [237, 112] on div "MAY" at bounding box center [238, 112] width 22 height 13
click at [288, 134] on div "22" at bounding box center [288, 134] width 13 height 13
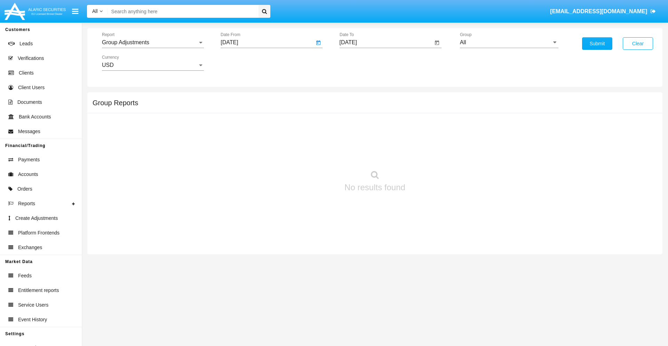
type input "[DATE]"
click at [386, 42] on input "[DATE]" at bounding box center [387, 42] width 94 height 6
click at [362, 63] on span "[DATE]" at bounding box center [356, 63] width 15 height 6
click at [429, 154] on div "2025" at bounding box center [429, 154] width 22 height 13
click at [429, 112] on div "AUG" at bounding box center [429, 112] width 22 height 13
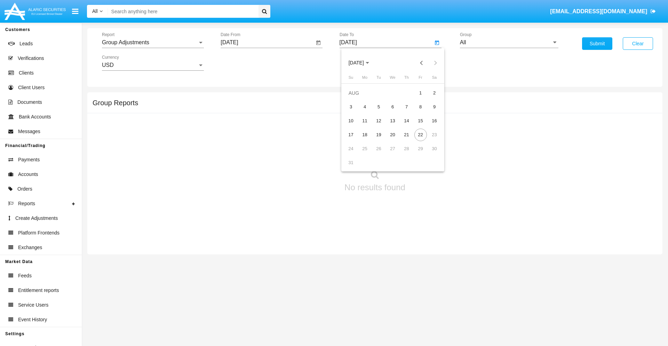
click at [420, 134] on div "22" at bounding box center [421, 134] width 13 height 13
type input "[DATE]"
click at [509, 42] on input "All" at bounding box center [509, 42] width 99 height 6
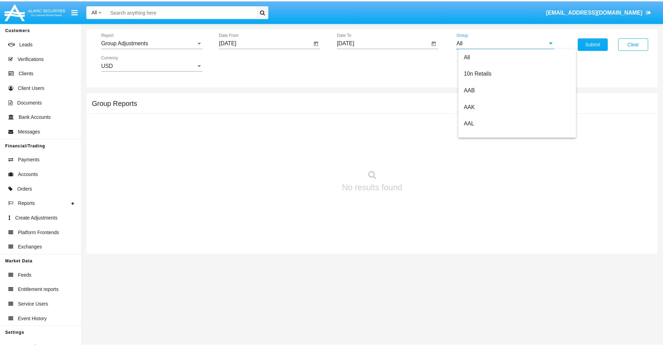
scroll to position [156, 0]
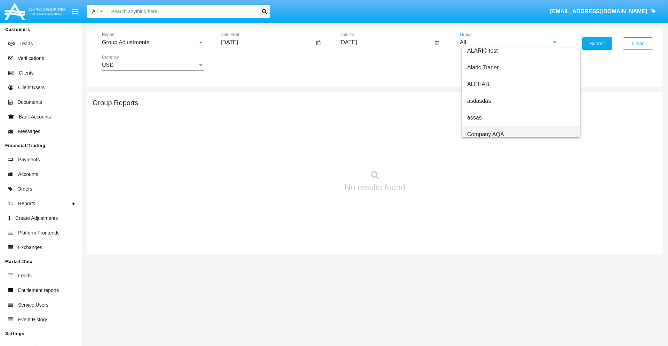
click at [486, 134] on span "Company AQA" at bounding box center [485, 134] width 37 height 6
type input "Company AQA"
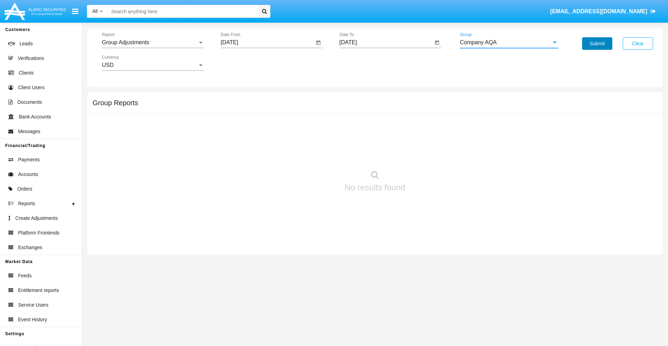
click at [597, 44] on button "Submit" at bounding box center [597, 43] width 30 height 13
click at [153, 42] on span "Report" at bounding box center [150, 42] width 96 height 6
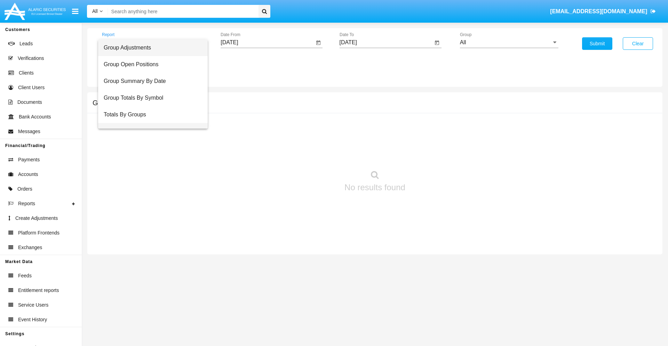
click at [150, 123] on span "Group Fees By Destination" at bounding box center [153, 131] width 99 height 17
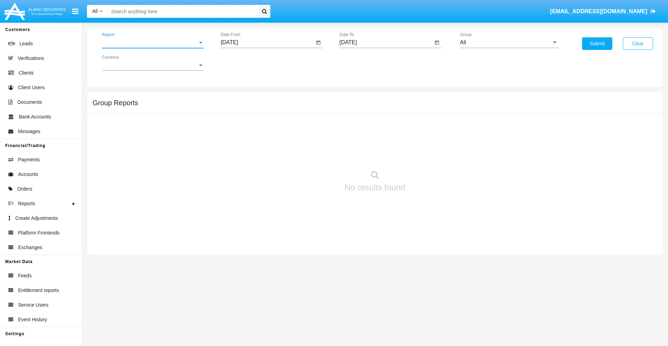
scroll to position [11, 0]
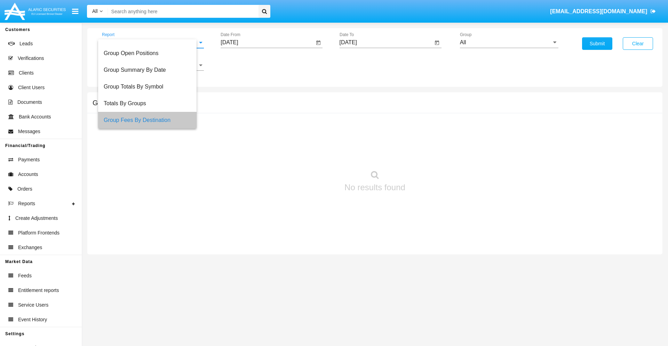
click at [267, 42] on input "[DATE]" at bounding box center [268, 42] width 94 height 6
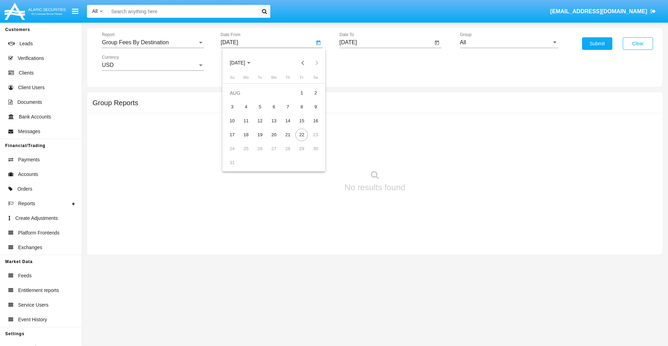
click at [244, 63] on span "[DATE]" at bounding box center [237, 63] width 15 height 6
click at [310, 154] on div "2025" at bounding box center [311, 154] width 22 height 13
click at [262, 112] on div "JUN" at bounding box center [262, 112] width 22 height 13
click at [232, 148] on div "22" at bounding box center [232, 148] width 13 height 13
type input "[DATE]"
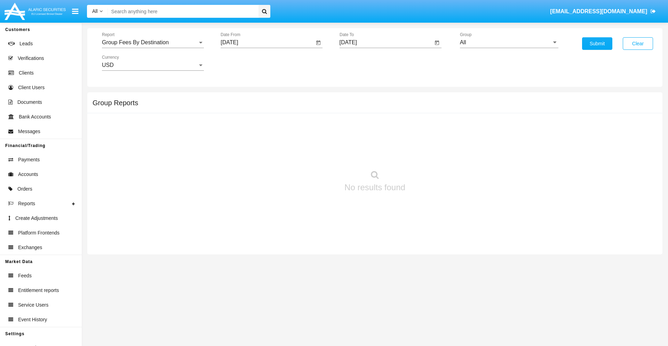
click at [386, 42] on input "[DATE]" at bounding box center [387, 42] width 94 height 6
click at [362, 63] on span "[DATE]" at bounding box center [356, 63] width 15 height 6
click at [429, 154] on div "2025" at bounding box center [429, 154] width 22 height 13
click at [429, 112] on div "AUG" at bounding box center [429, 112] width 22 height 13
click at [420, 134] on div "22" at bounding box center [421, 134] width 13 height 13
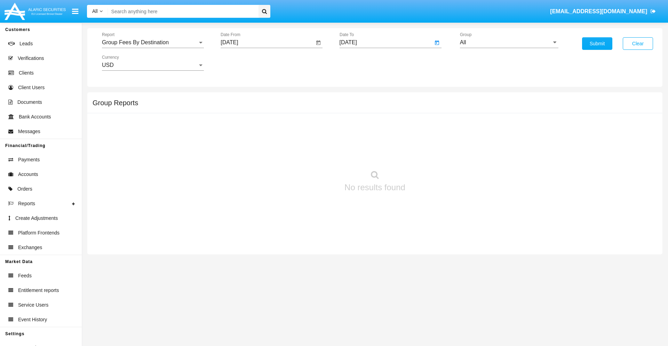
type input "[DATE]"
click at [509, 42] on input "All" at bounding box center [509, 42] width 99 height 6
click at [490, 134] on span "Hammer Web Lite" at bounding box center [489, 134] width 45 height 6
type input "Hammer Web Lite"
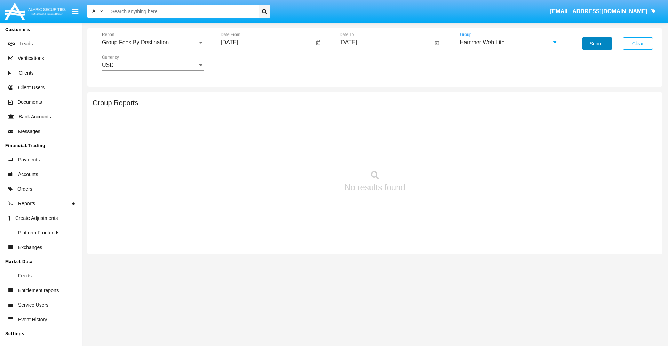
click at [597, 44] on button "Submit" at bounding box center [597, 43] width 30 height 13
click at [153, 42] on span "Report" at bounding box center [150, 42] width 96 height 6
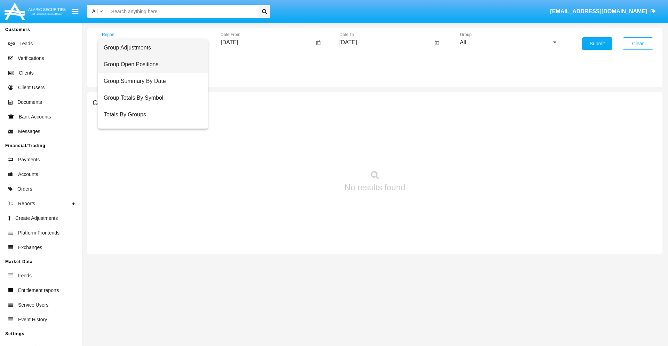
click at [150, 64] on span "Group Open Positions" at bounding box center [153, 64] width 99 height 17
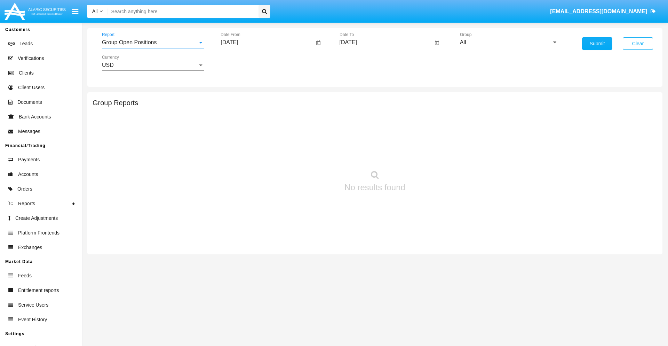
click at [267, 42] on input "[DATE]" at bounding box center [268, 42] width 94 height 6
click at [244, 63] on span "[DATE]" at bounding box center [237, 63] width 15 height 6
click at [310, 154] on div "2025" at bounding box center [311, 154] width 22 height 13
click at [286, 112] on div "[DATE]" at bounding box center [286, 112] width 22 height 13
click at [260, 148] on div "22" at bounding box center [260, 148] width 13 height 13
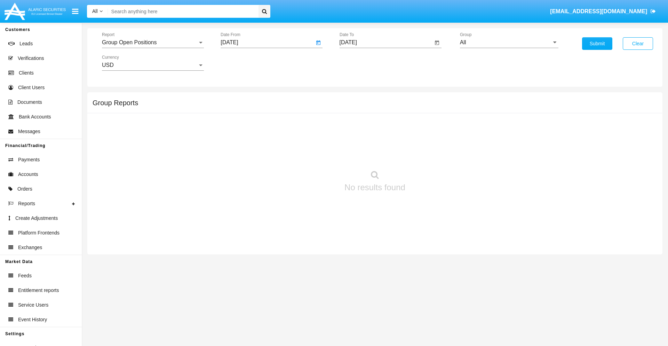
type input "[DATE]"
click at [386, 42] on input "[DATE]" at bounding box center [387, 42] width 94 height 6
click at [362, 63] on span "[DATE]" at bounding box center [356, 63] width 15 height 6
click at [429, 154] on div "2025" at bounding box center [429, 154] width 22 height 13
click at [429, 112] on div "AUG" at bounding box center [429, 112] width 22 height 13
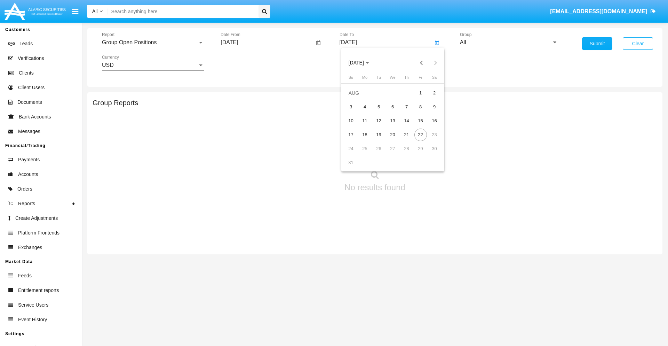
click at [420, 134] on div "22" at bounding box center [421, 134] width 13 height 13
type input "[DATE]"
click at [509, 42] on input "All" at bounding box center [509, 42] width 99 height 6
type input "Hammer Web Lite"
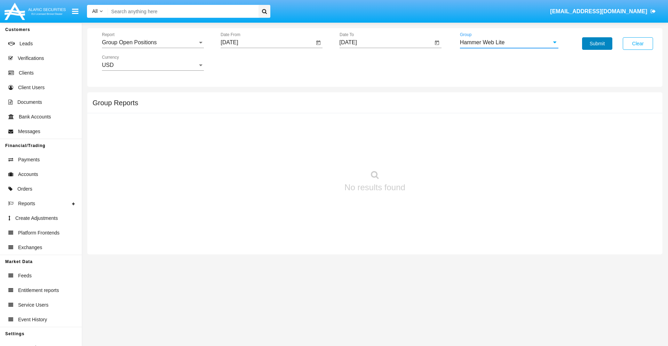
click at [597, 44] on button "Submit" at bounding box center [597, 43] width 30 height 13
click at [153, 42] on span "Report" at bounding box center [150, 42] width 96 height 6
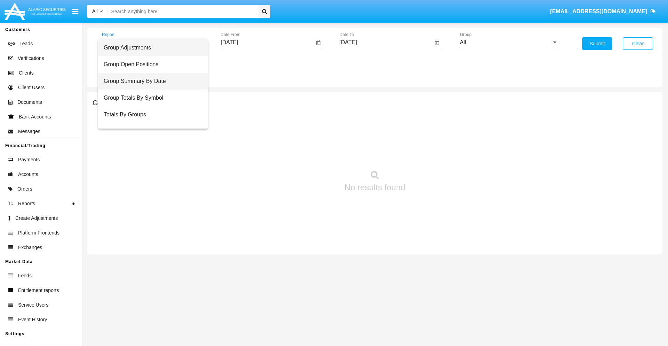
click at [150, 81] on span "Group Summary By Date" at bounding box center [153, 81] width 99 height 17
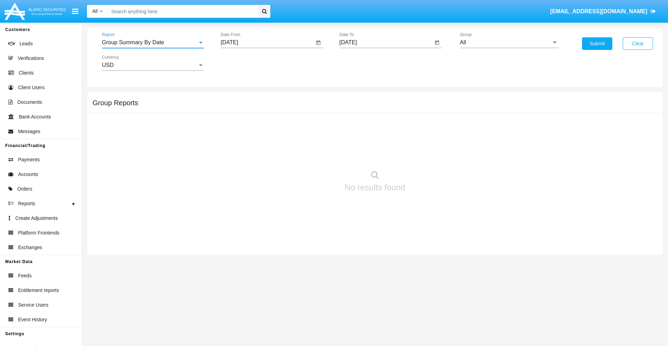
click at [267, 42] on input "[DATE]" at bounding box center [268, 42] width 94 height 6
click at [244, 63] on span "[DATE]" at bounding box center [237, 63] width 15 height 6
click at [310, 154] on div "2025" at bounding box center [311, 154] width 22 height 13
click at [286, 112] on div "[DATE]" at bounding box center [286, 112] width 22 height 13
click at [260, 148] on div "22" at bounding box center [260, 148] width 13 height 13
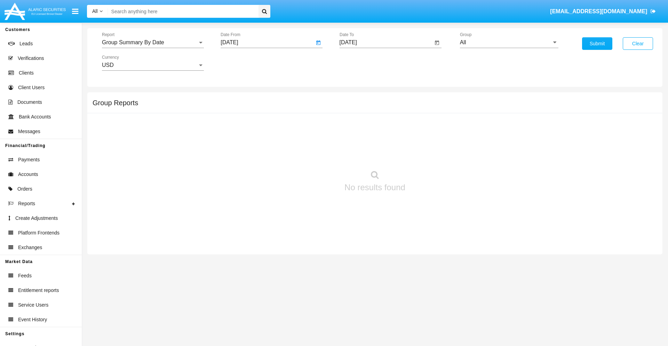
type input "[DATE]"
click at [386, 42] on input "[DATE]" at bounding box center [387, 42] width 94 height 6
click at [362, 63] on span "[DATE]" at bounding box center [356, 63] width 15 height 6
click at [429, 154] on div "2025" at bounding box center [429, 154] width 22 height 13
click at [429, 112] on div "AUG" at bounding box center [429, 112] width 22 height 13
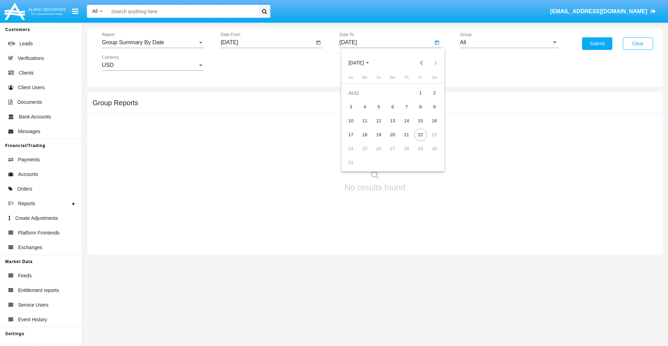
click at [420, 134] on div "22" at bounding box center [421, 134] width 13 height 13
type input "[DATE]"
click at [509, 42] on input "All" at bounding box center [509, 42] width 99 height 6
type input "Hammer Web Lite"
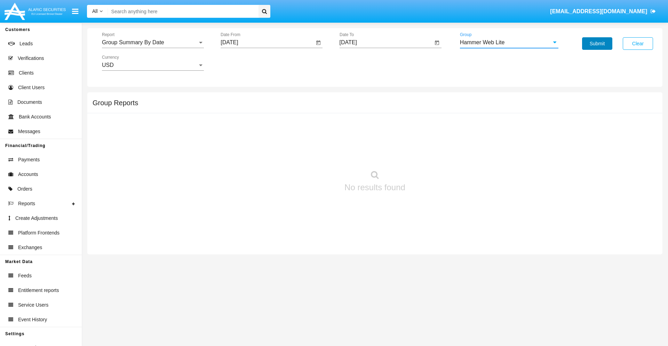
click at [597, 44] on button "Submit" at bounding box center [597, 43] width 30 height 13
click at [153, 42] on span "Report" at bounding box center [150, 42] width 96 height 6
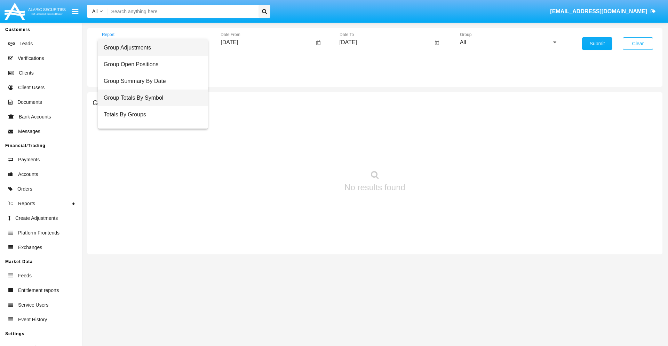
click at [150, 98] on span "Group Totals By Symbol" at bounding box center [153, 97] width 99 height 17
click at [267, 42] on input "[DATE]" at bounding box center [268, 42] width 94 height 6
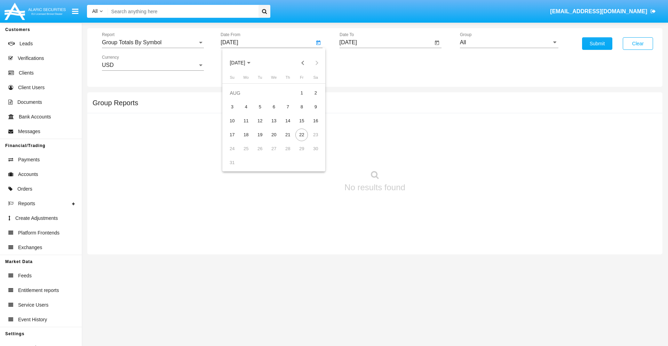
click at [244, 63] on span "[DATE]" at bounding box center [237, 63] width 15 height 6
click at [310, 154] on div "2025" at bounding box center [311, 154] width 22 height 13
click at [286, 112] on div "JUL" at bounding box center [286, 112] width 22 height 13
click at [260, 148] on div "22" at bounding box center [260, 148] width 13 height 13
type input "07/22/25"
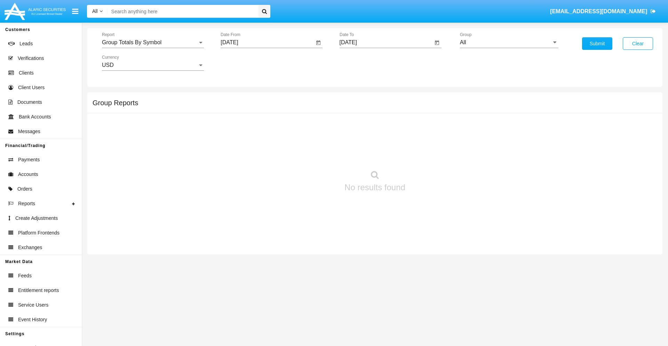
click at [386, 42] on input "[DATE]" at bounding box center [387, 42] width 94 height 6
click at [362, 63] on span "AUG 2025" at bounding box center [356, 63] width 15 height 6
click at [429, 154] on div "2025" at bounding box center [429, 154] width 22 height 13
click at [429, 112] on div "AUG" at bounding box center [429, 112] width 22 height 13
click at [420, 134] on div "22" at bounding box center [421, 134] width 13 height 13
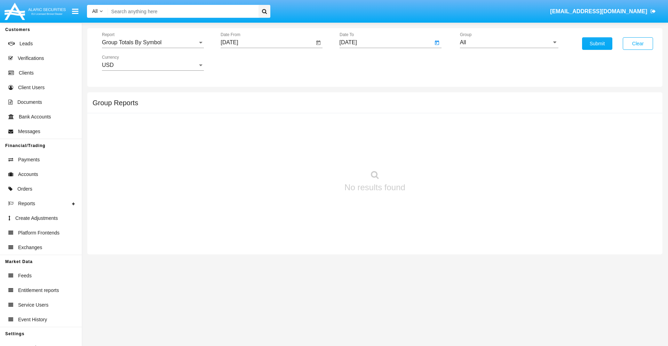
type input "08/22/25"
click at [509, 42] on input "All" at bounding box center [509, 42] width 99 height 6
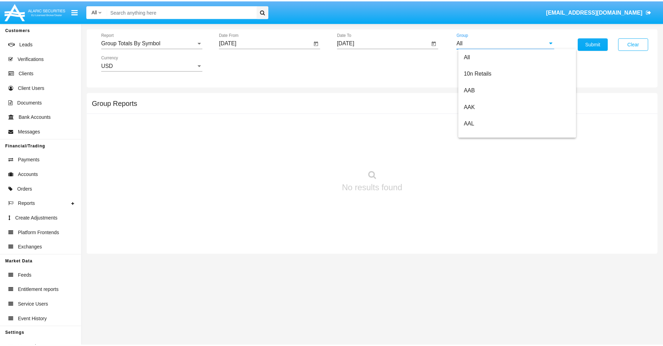
scroll to position [373, 0]
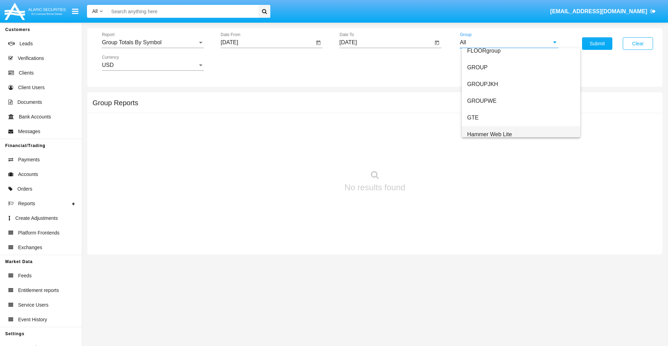
click at [490, 134] on span "Hammer Web Lite" at bounding box center [489, 134] width 45 height 6
type input "Hammer Web Lite"
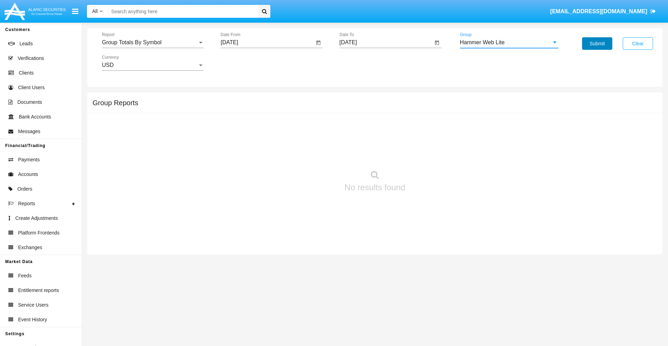
click at [597, 44] on button "Submit" at bounding box center [597, 43] width 30 height 13
click at [153, 42] on span "Report" at bounding box center [150, 42] width 96 height 6
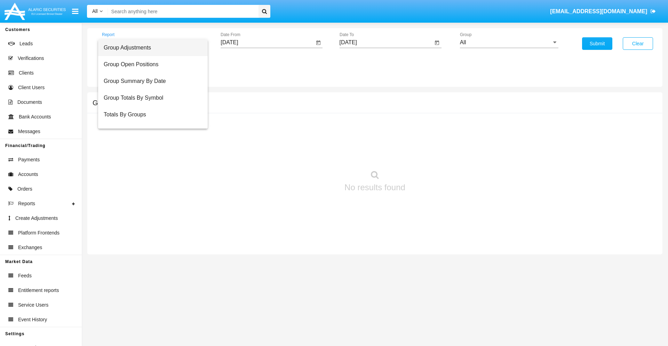
scroll to position [28, 0]
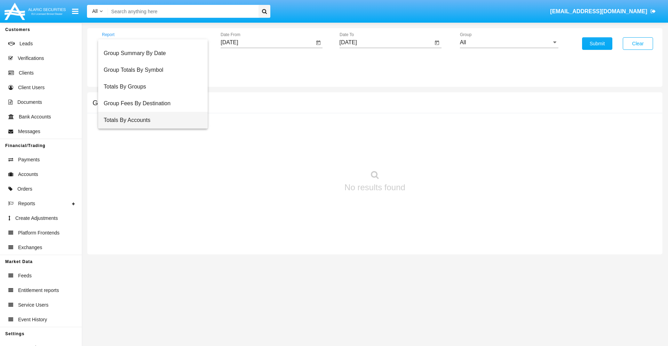
click at [150, 120] on span "Totals By Accounts" at bounding box center [153, 120] width 99 height 17
click at [267, 42] on input "[DATE]" at bounding box center [268, 42] width 94 height 6
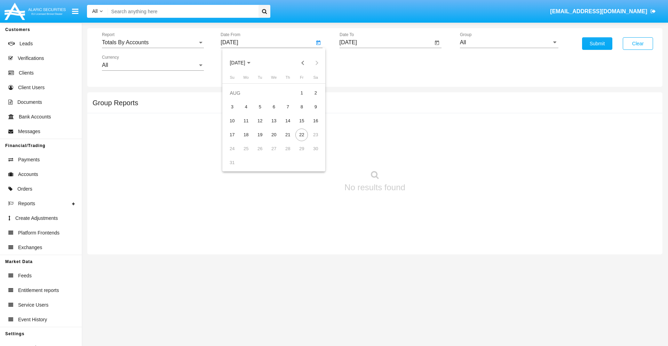
click at [244, 63] on span "[DATE]" at bounding box center [237, 63] width 15 height 6
click at [310, 154] on div "2025" at bounding box center [311, 154] width 22 height 13
click at [310, 112] on div "AUG" at bounding box center [311, 112] width 22 height 13
click at [288, 107] on div "7" at bounding box center [288, 107] width 13 height 13
type input "[DATE]"
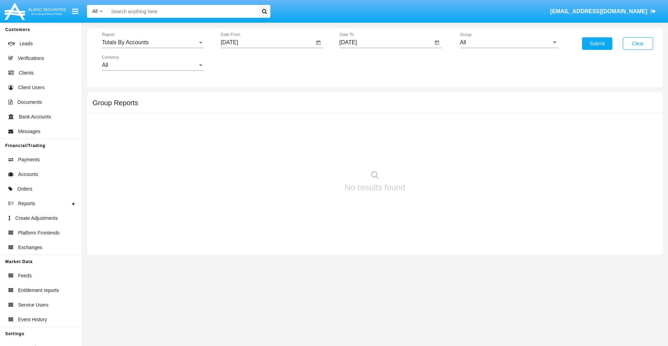
click at [386, 42] on input "[DATE]" at bounding box center [387, 42] width 94 height 6
click at [362, 63] on span "[DATE]" at bounding box center [356, 63] width 15 height 6
click at [429, 154] on div "2025" at bounding box center [429, 154] width 22 height 13
click at [429, 112] on div "AUG" at bounding box center [429, 112] width 22 height 13
click at [420, 134] on div "22" at bounding box center [421, 134] width 13 height 13
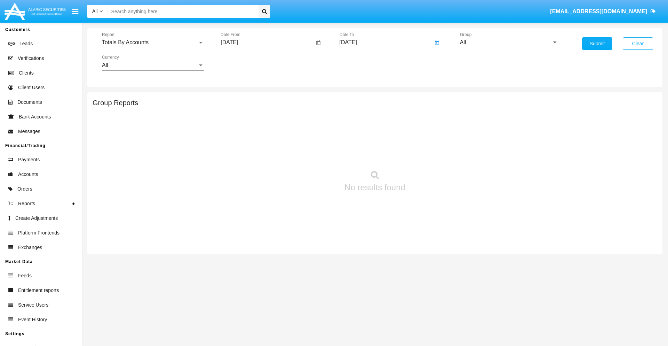
type input "[DATE]"
click at [509, 42] on input "All" at bounding box center [509, 42] width 99 height 6
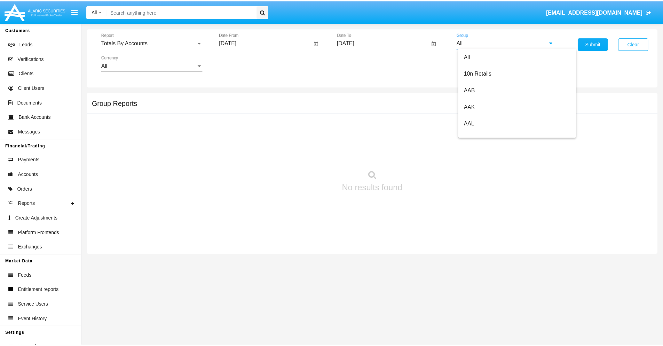
scroll to position [373, 0]
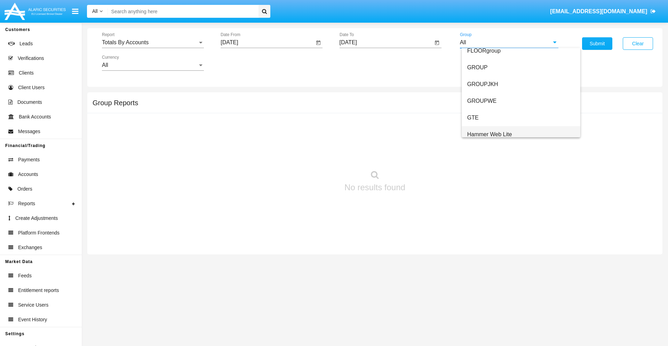
click at [490, 134] on span "Hammer Web Lite" at bounding box center [489, 134] width 45 height 6
type input "Hammer Web Lite"
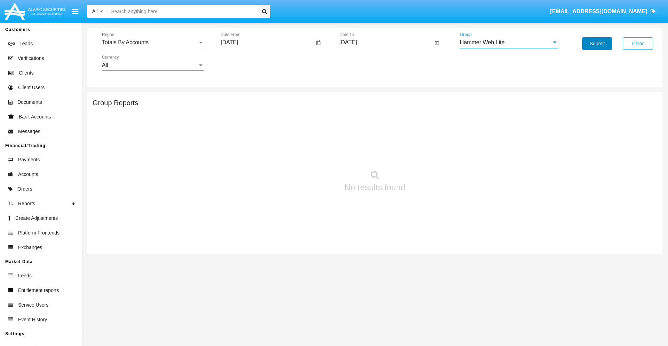
click at [597, 44] on button "Submit" at bounding box center [597, 43] width 30 height 13
click at [153, 42] on span "Report" at bounding box center [150, 42] width 96 height 6
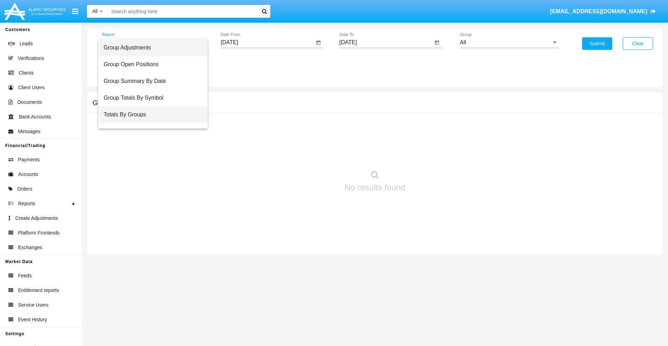
click at [150, 115] on span "Totals By Groups" at bounding box center [153, 114] width 99 height 17
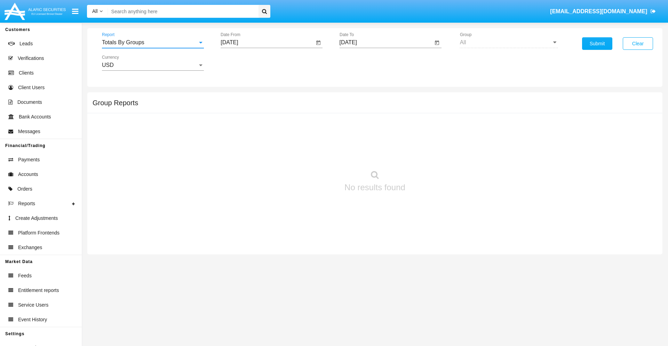
click at [267, 42] on input "[DATE]" at bounding box center [268, 42] width 94 height 6
click at [244, 63] on span "[DATE]" at bounding box center [237, 63] width 15 height 6
click at [310, 154] on div "2025" at bounding box center [311, 154] width 22 height 13
click at [310, 112] on div "AUG" at bounding box center [311, 112] width 22 height 13
click at [288, 107] on div "7" at bounding box center [288, 107] width 13 height 13
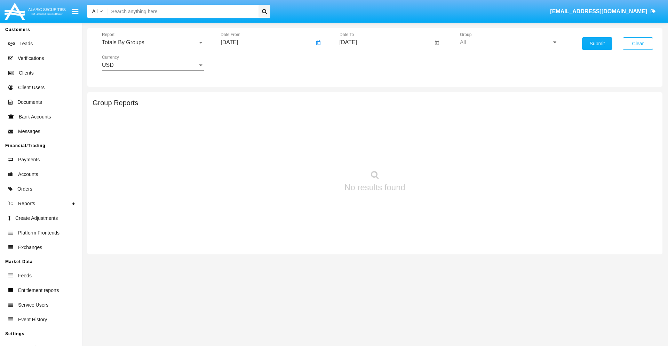
type input "08/07/25"
click at [386, 42] on input "[DATE]" at bounding box center [387, 42] width 94 height 6
click at [362, 63] on span "AUG 2025" at bounding box center [356, 63] width 15 height 6
click at [429, 154] on div "2025" at bounding box center [429, 154] width 22 height 13
click at [429, 112] on div "AUG" at bounding box center [429, 112] width 22 height 13
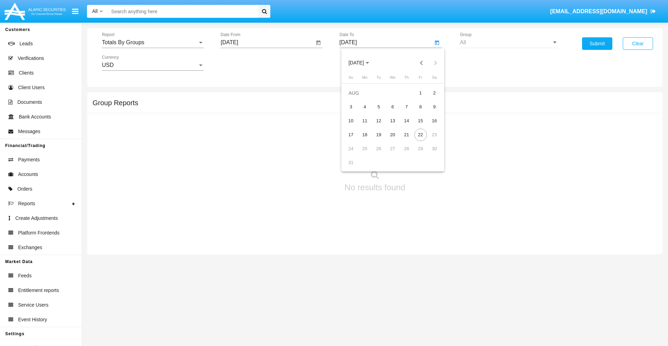
click at [420, 134] on div "22" at bounding box center [421, 134] width 13 height 13
type input "08/22/25"
click at [597, 44] on button "Submit" at bounding box center [597, 43] width 30 height 13
click at [153, 42] on span "Report" at bounding box center [150, 42] width 96 height 6
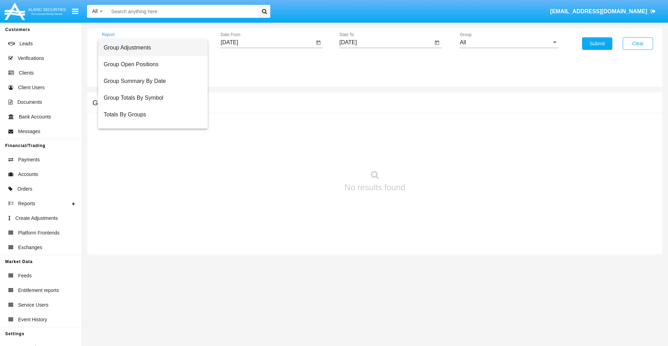
click at [150, 48] on span "Group Adjustments" at bounding box center [153, 47] width 99 height 17
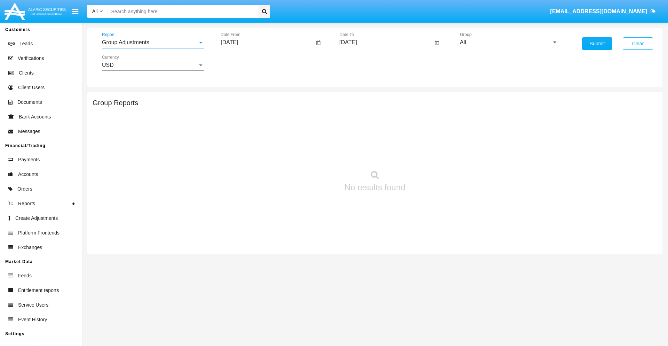
click at [509, 42] on input "All" at bounding box center [509, 42] width 99 height 6
click at [597, 44] on button "Submit" at bounding box center [597, 43] width 30 height 13
click at [153, 42] on span "Report" at bounding box center [150, 42] width 96 height 6
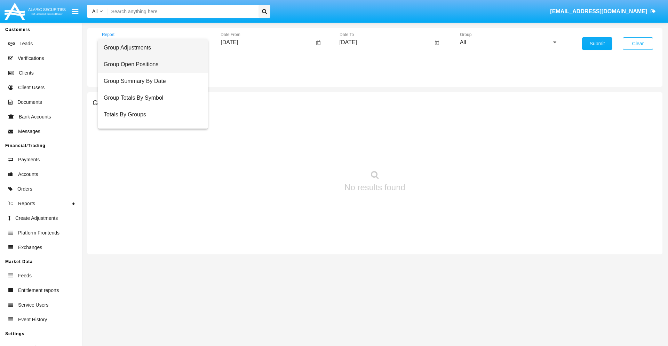
click at [150, 64] on span "Group Open Positions" at bounding box center [153, 64] width 99 height 17
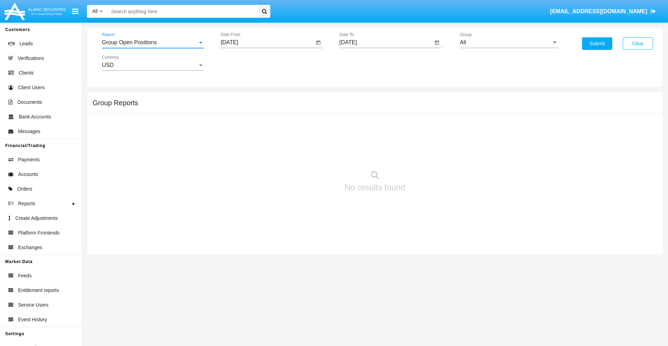
click at [509, 42] on input "All" at bounding box center [509, 42] width 99 height 6
click at [597, 44] on button "Submit" at bounding box center [597, 43] width 30 height 13
click at [153, 42] on span "Report" at bounding box center [150, 42] width 96 height 6
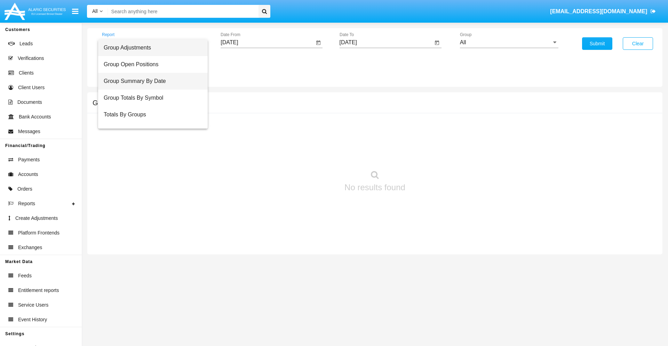
click at [150, 81] on span "Group Summary By Date" at bounding box center [153, 81] width 99 height 17
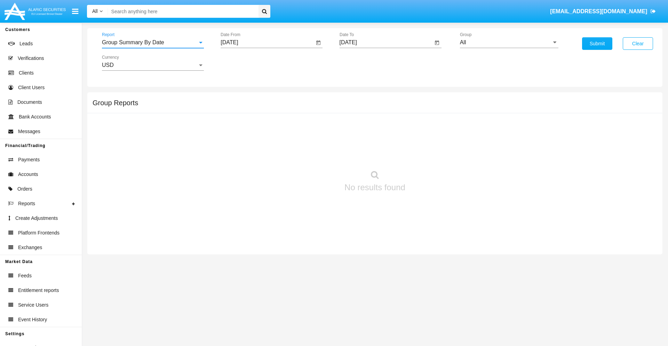
click at [509, 42] on input "All" at bounding box center [509, 42] width 99 height 6
click at [597, 44] on button "Submit" at bounding box center [597, 43] width 30 height 13
click at [153, 42] on span "Report" at bounding box center [150, 42] width 96 height 6
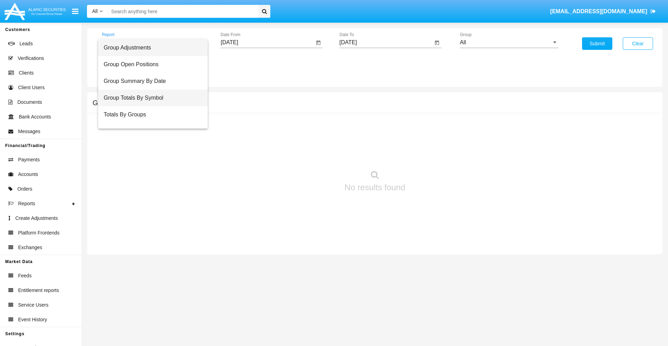
click at [150, 98] on span "Group Totals By Symbol" at bounding box center [153, 97] width 99 height 17
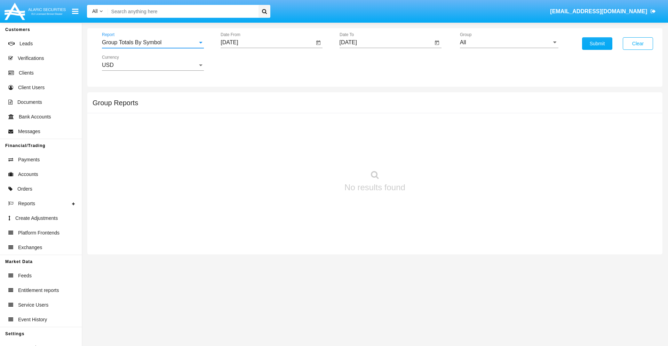
click at [509, 42] on input "All" at bounding box center [509, 42] width 99 height 6
click at [597, 44] on button "Submit" at bounding box center [597, 43] width 30 height 13
click at [153, 42] on span "Report" at bounding box center [150, 42] width 96 height 6
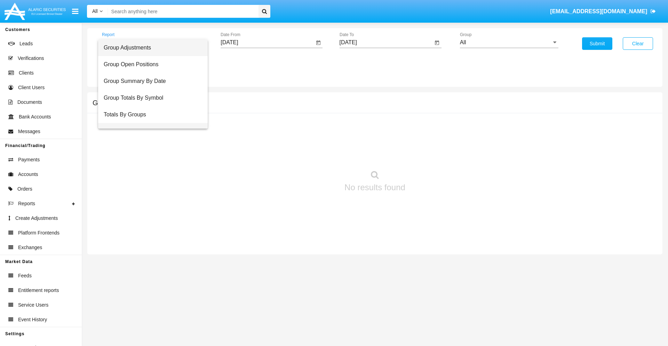
click at [150, 123] on span "Group Fees By Destination" at bounding box center [153, 131] width 99 height 17
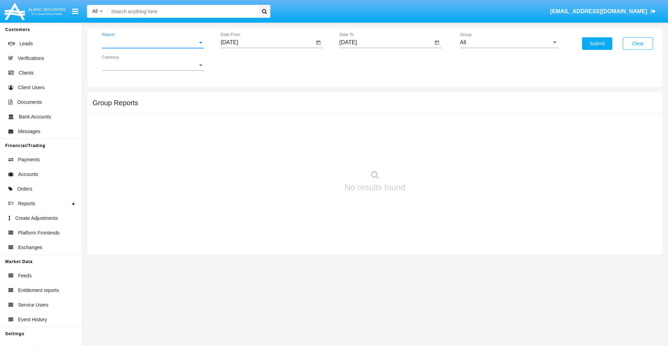
scroll to position [11, 0]
click at [509, 42] on input "All" at bounding box center [509, 42] width 99 height 6
click at [597, 44] on button "Submit" at bounding box center [597, 43] width 30 height 13
